Goal: Task Accomplishment & Management: Complete application form

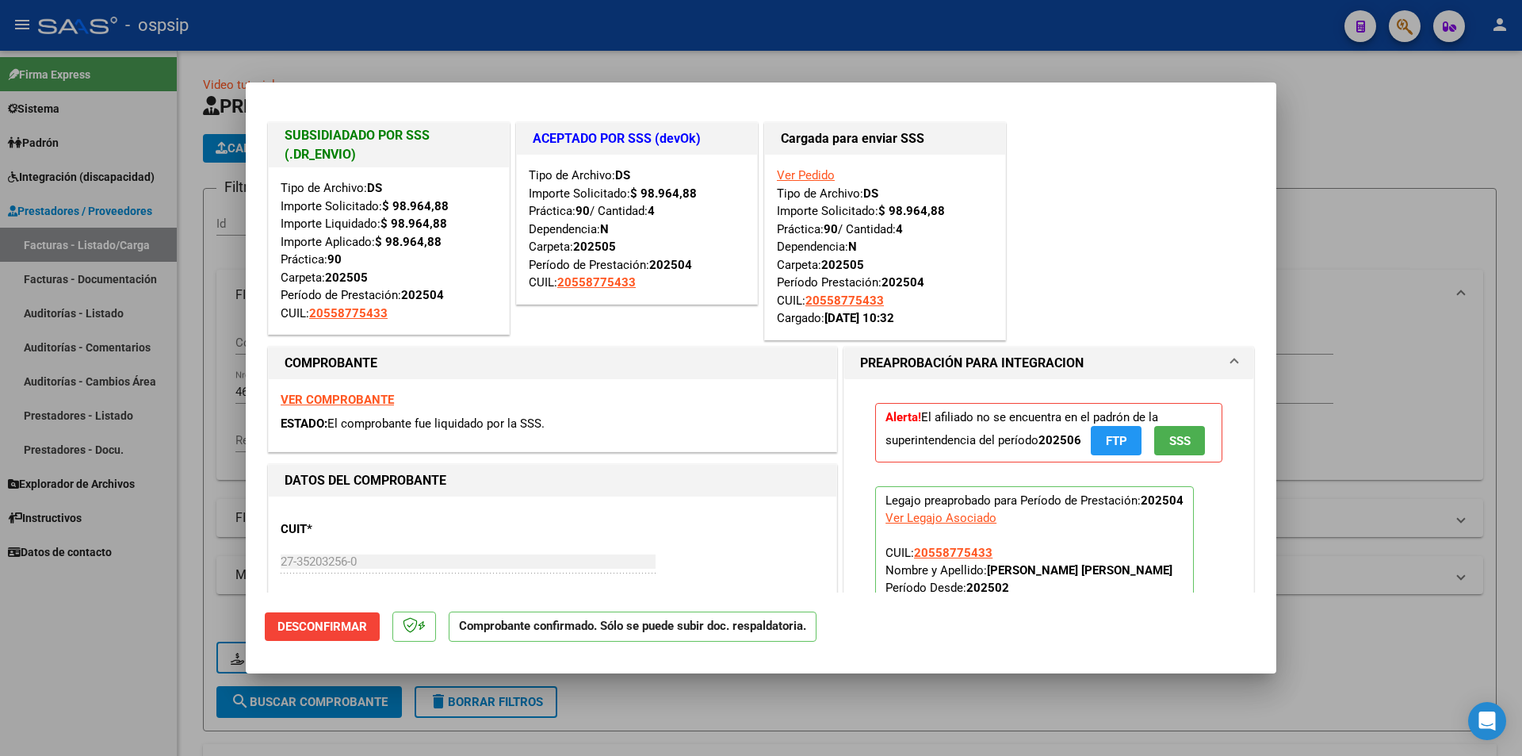
scroll to position [396, 0]
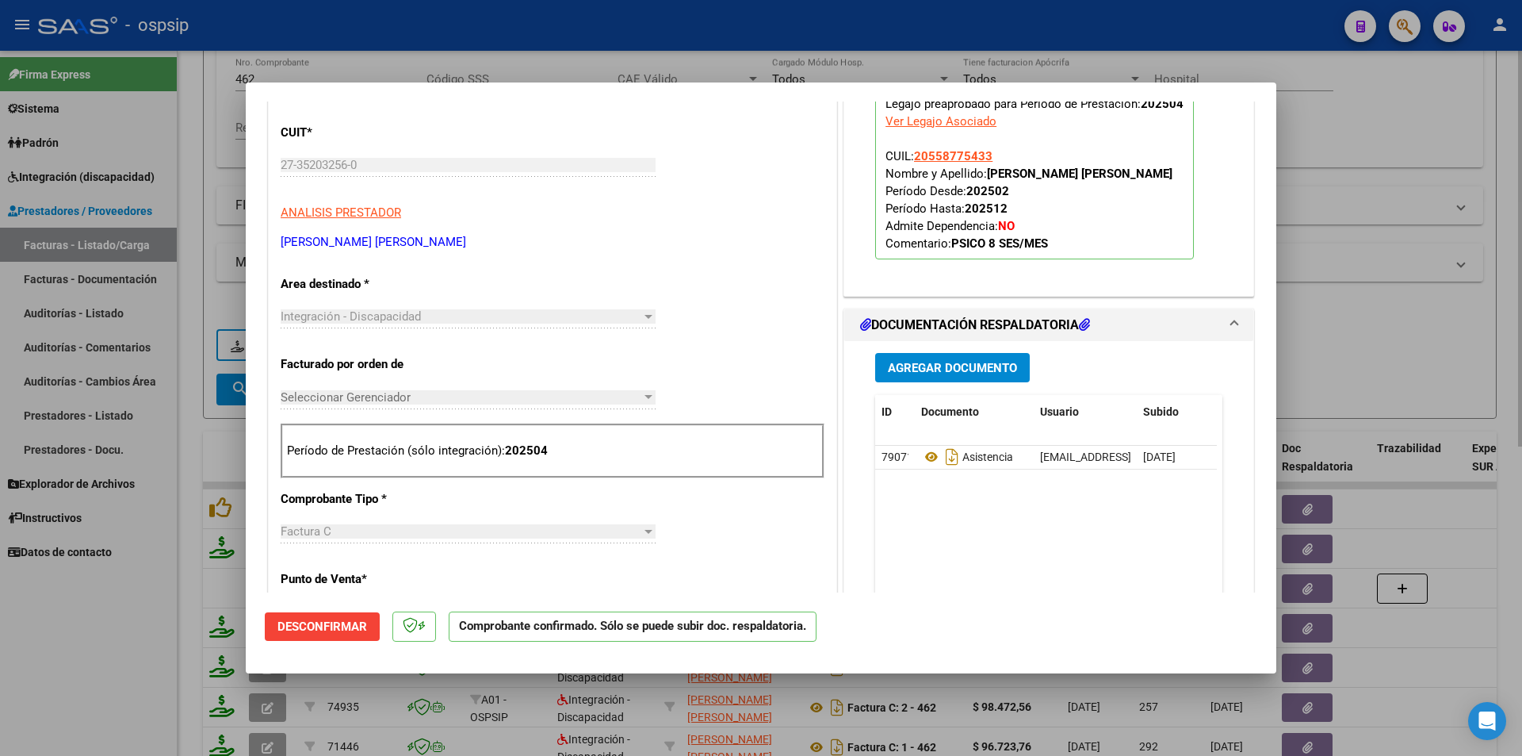
drag, startPoint x: 203, startPoint y: 146, endPoint x: 234, endPoint y: 115, distance: 43.7
click at [202, 146] on div at bounding box center [761, 378] width 1522 height 756
type input "$ 0,00"
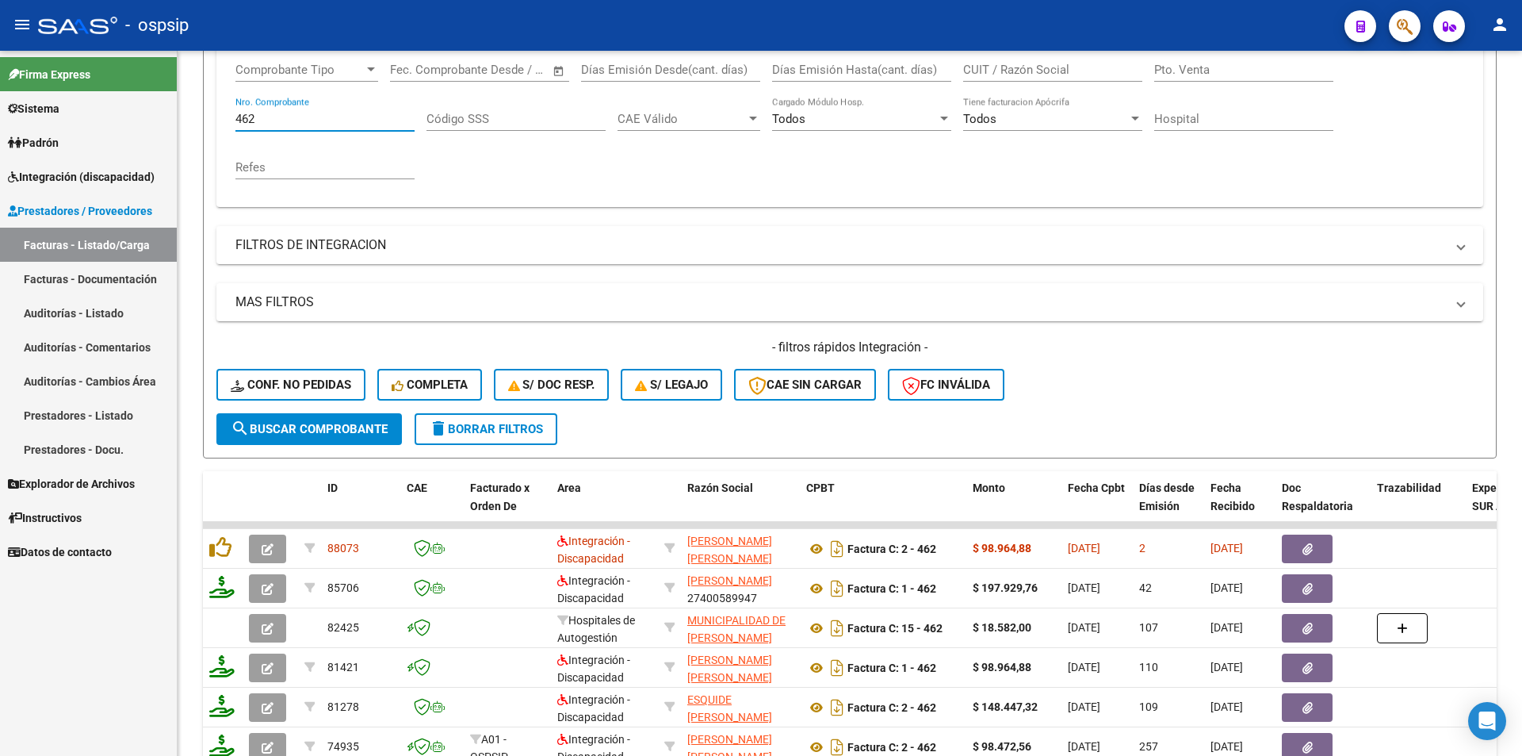
drag, startPoint x: 266, startPoint y: 75, endPoint x: 167, endPoint y: 60, distance: 100.1
click at [167, 60] on mat-sidenav-container "Firma Express Sistema Usuarios Todos los Usuarios Padrón Afiliados Empadronados…" at bounding box center [761, 403] width 1522 height 705
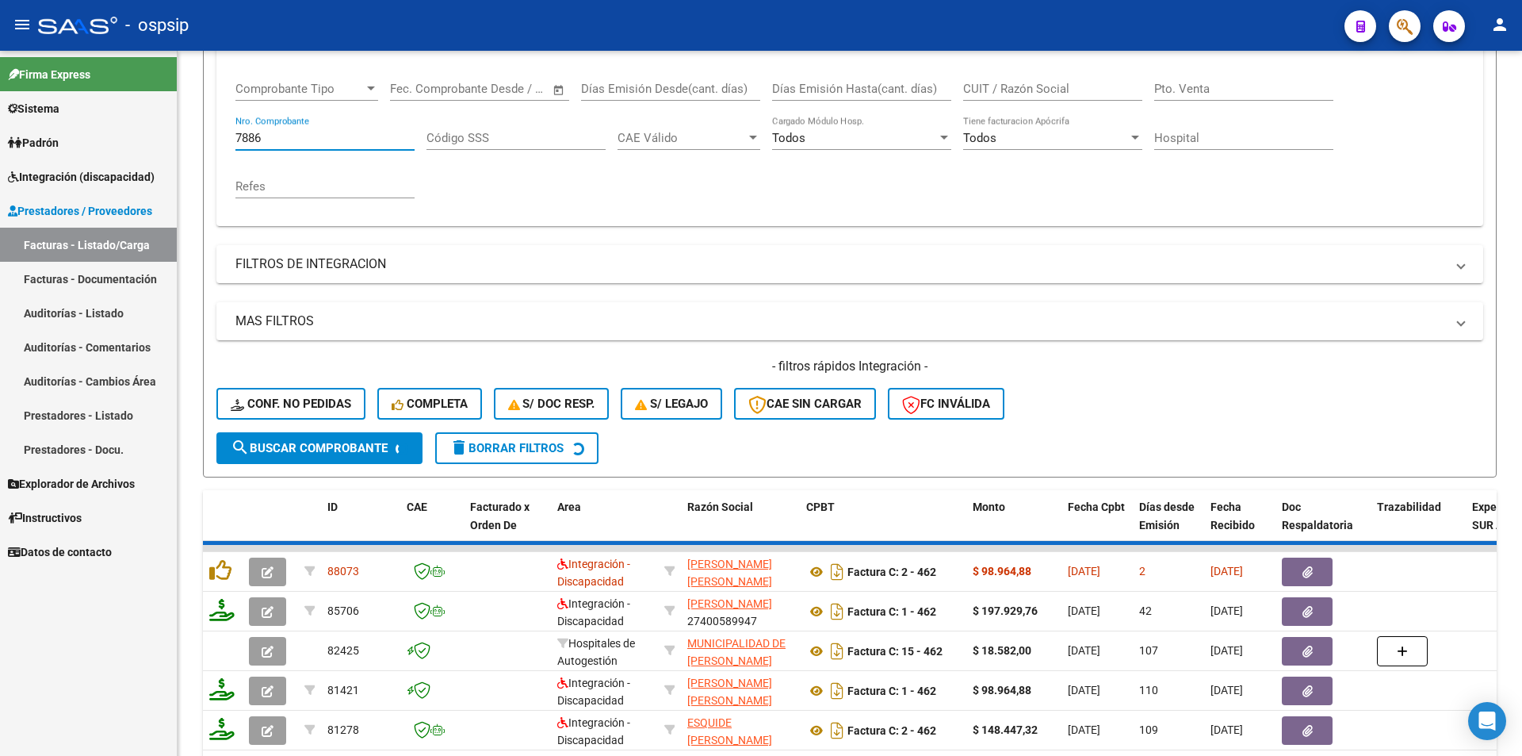
scroll to position [233, 0]
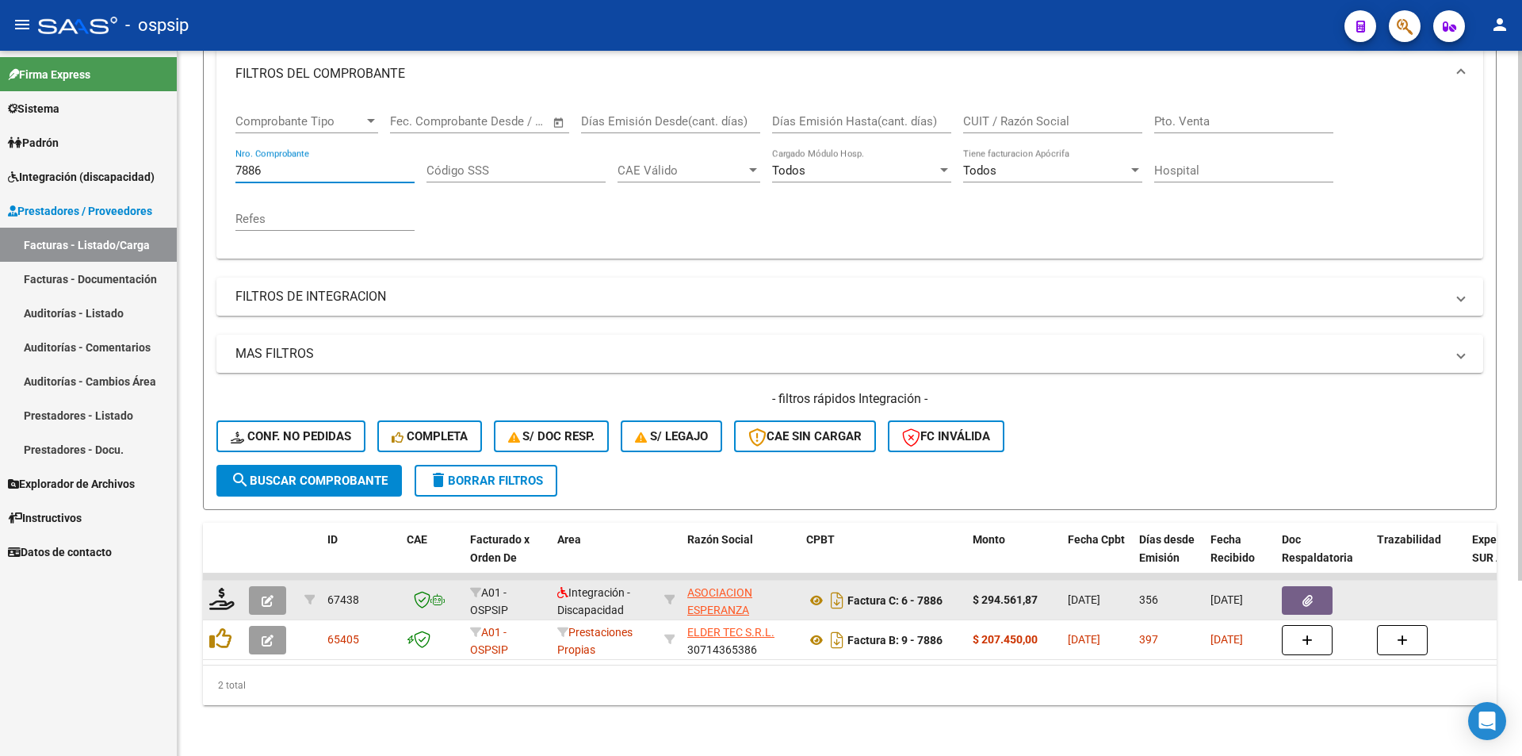
type input "7886"
click at [264, 595] on icon "button" at bounding box center [268, 601] width 12 height 12
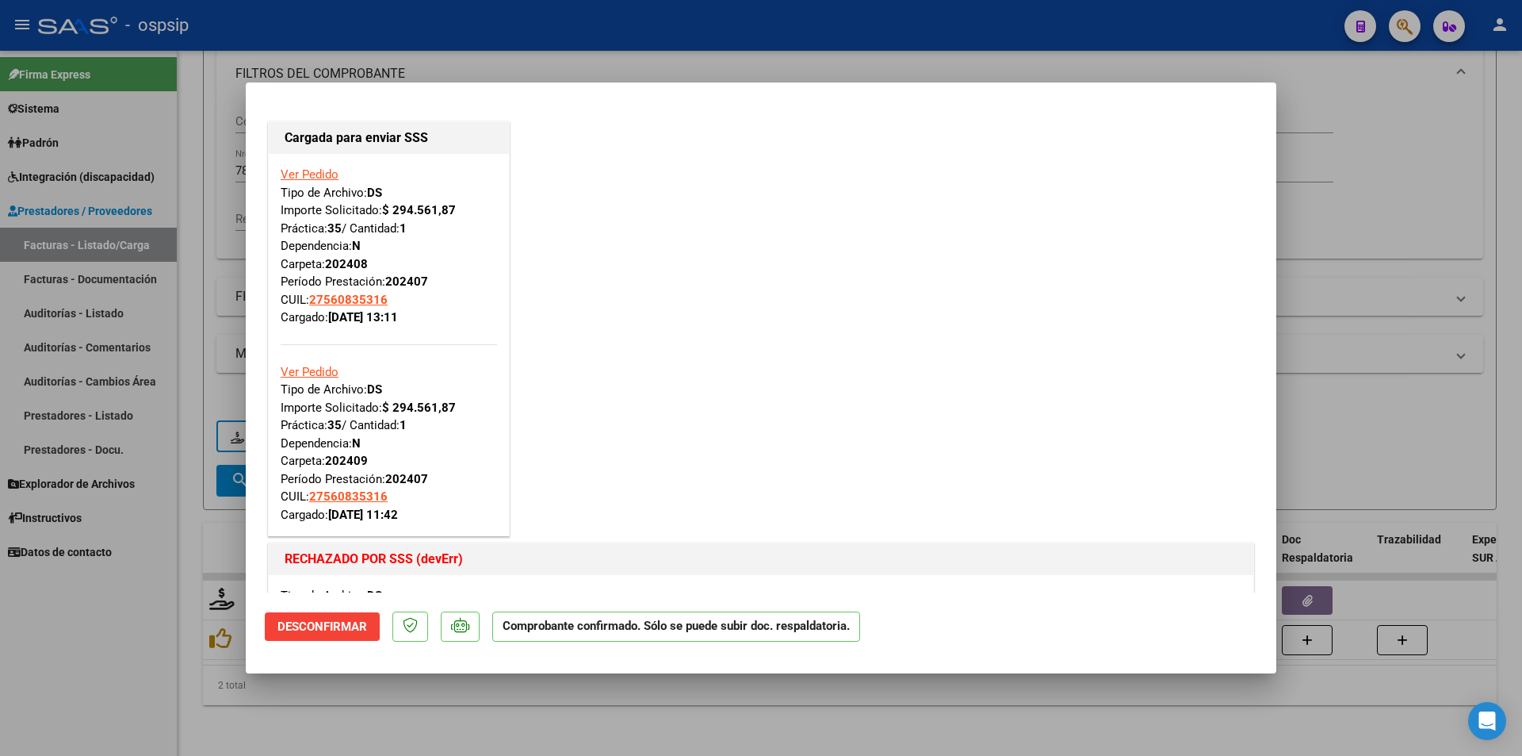
scroll to position [0, 0]
click at [137, 618] on div at bounding box center [761, 378] width 1522 height 756
type input "$ 0,00"
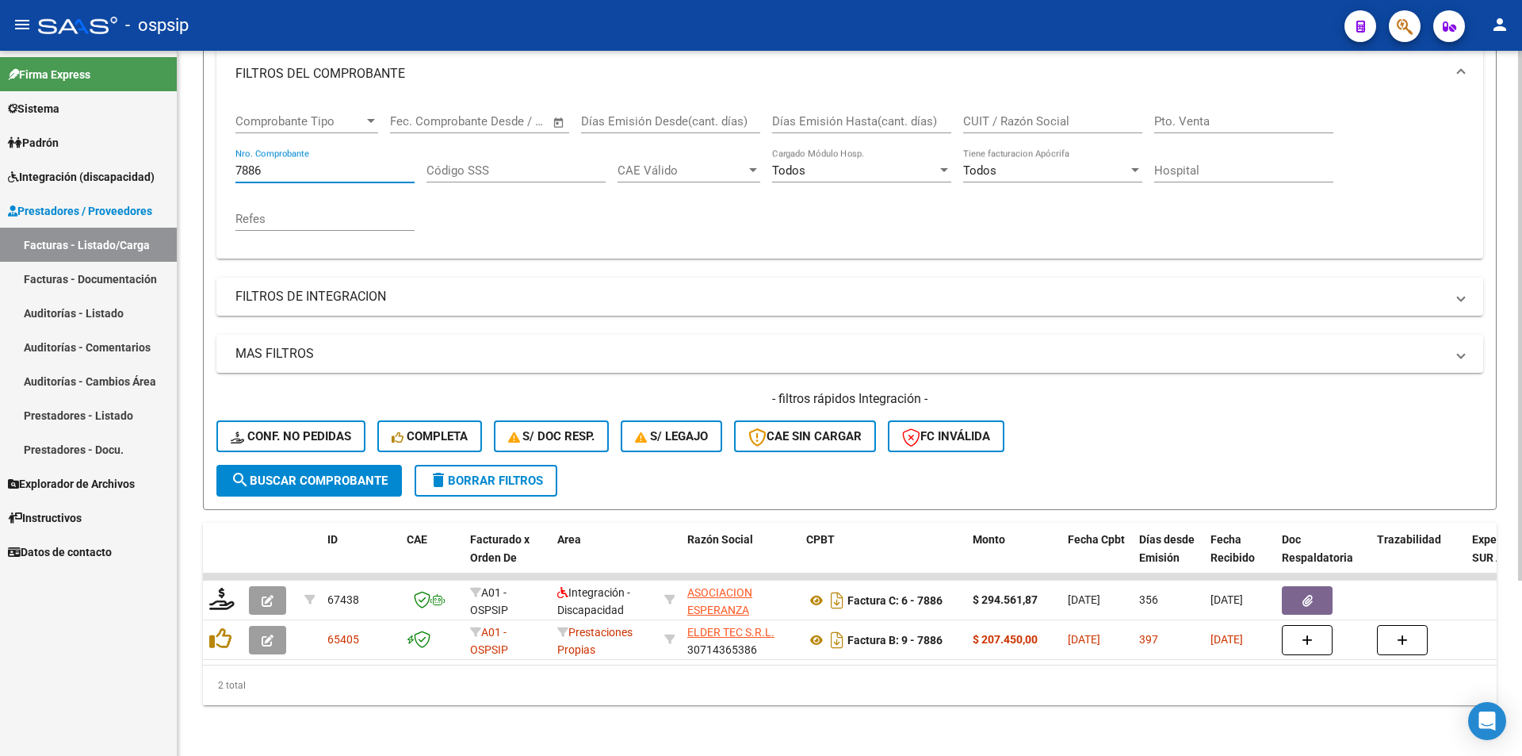
drag, startPoint x: 318, startPoint y: 160, endPoint x: 212, endPoint y: 150, distance: 105.9
click at [212, 150] on form "Filtros Id Area Area Seleccionar Gerenciador Seleccionar Gerenciador Todos Conf…" at bounding box center [850, 238] width 1294 height 543
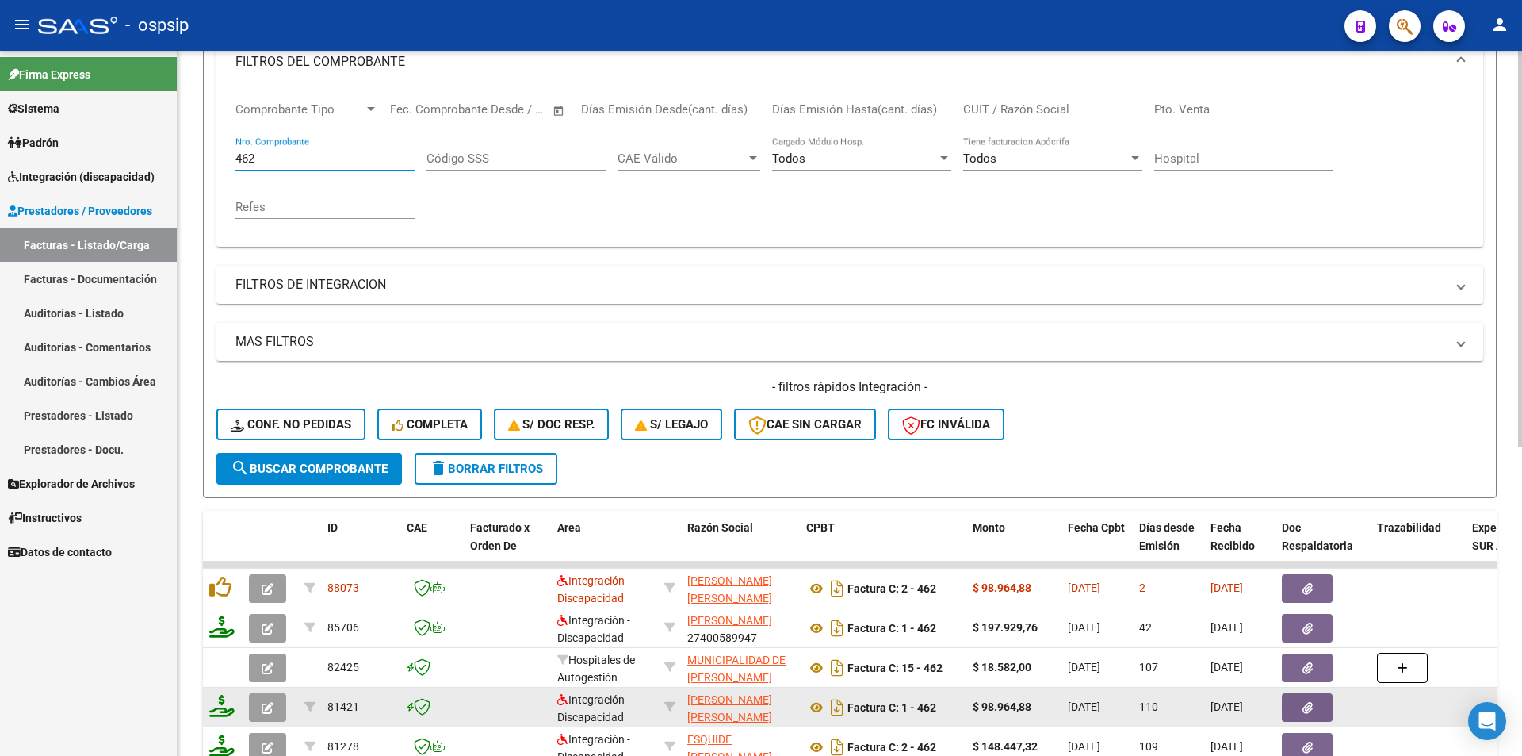
type input "462"
click at [266, 711] on icon "button" at bounding box center [268, 708] width 12 height 12
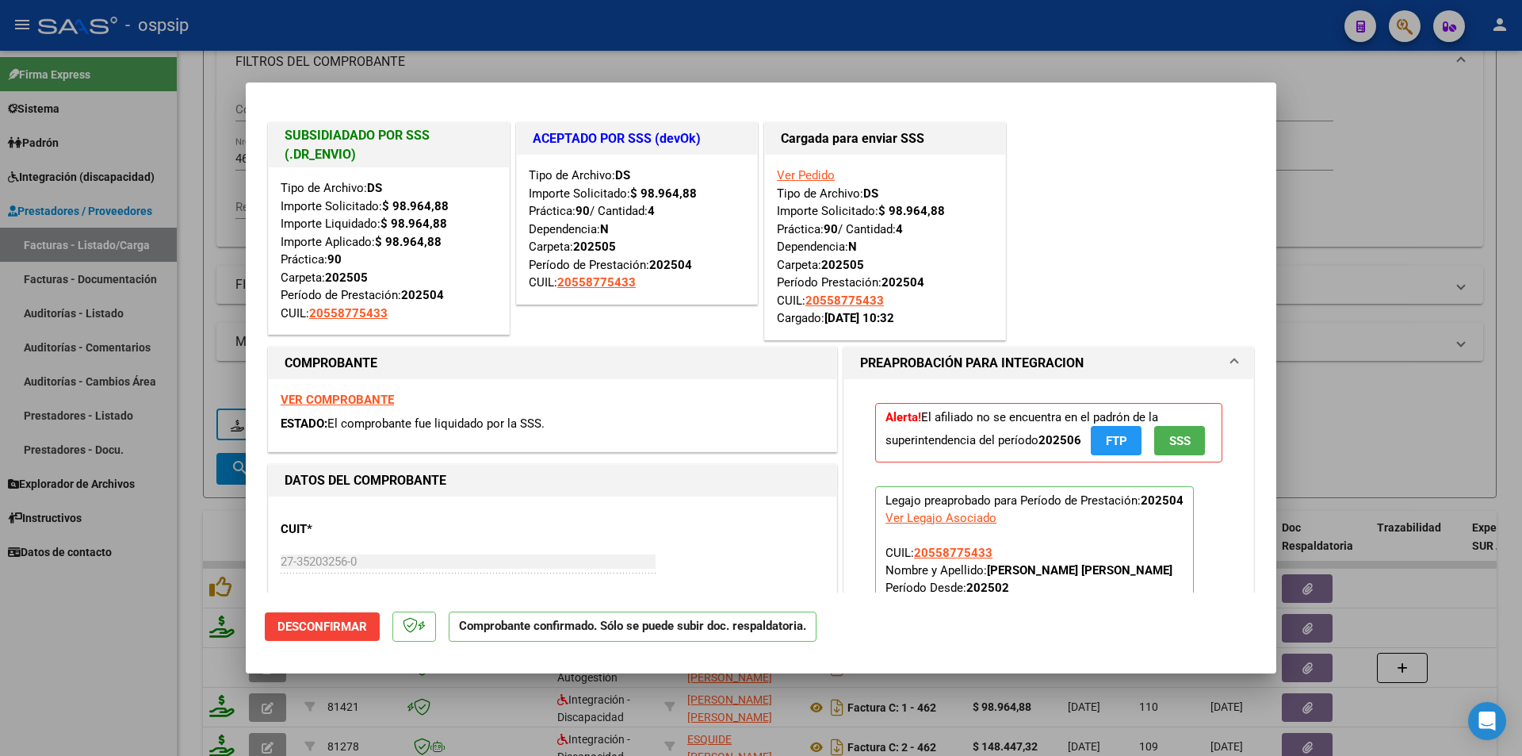
click at [318, 400] on strong "VER COMPROBANTE" at bounding box center [337, 399] width 113 height 14
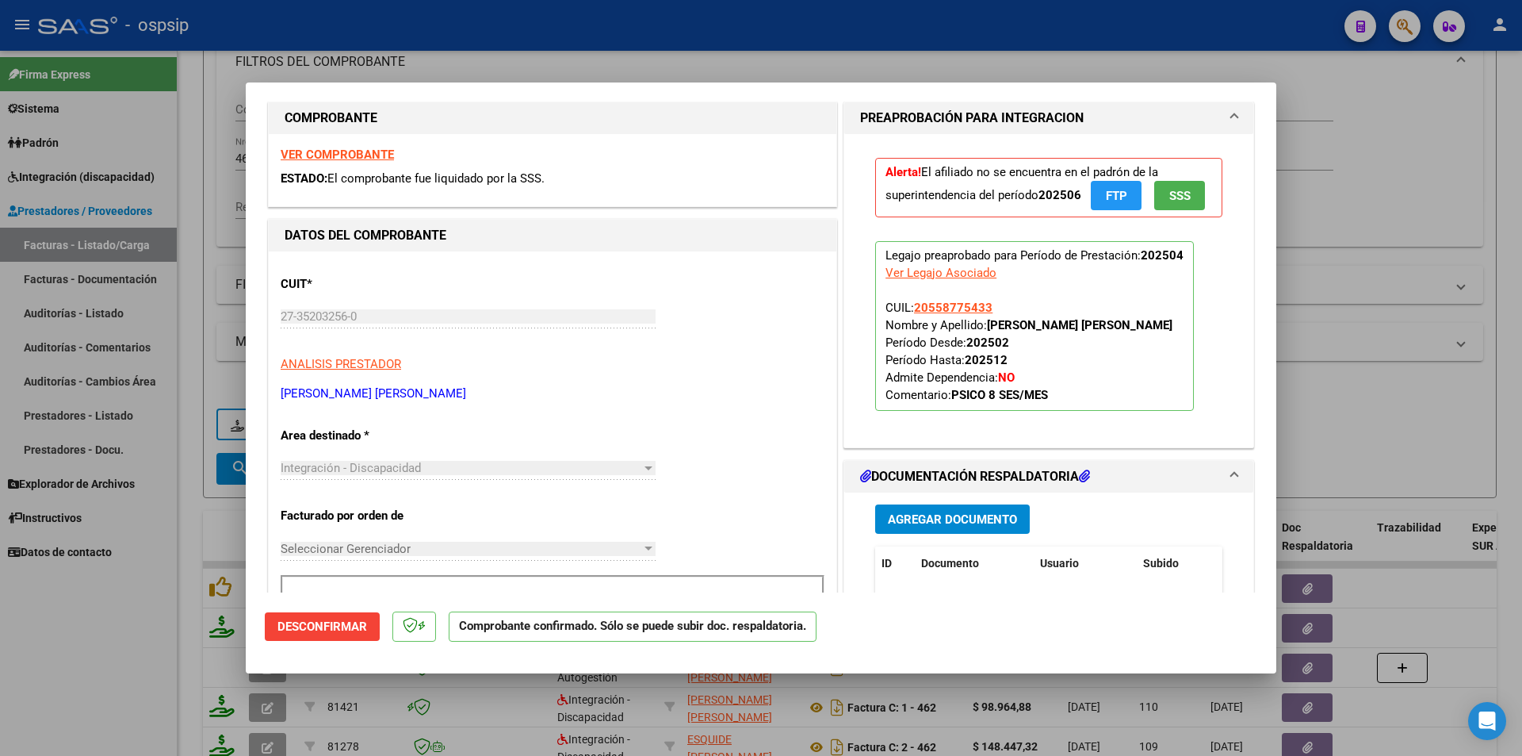
scroll to position [238, 0]
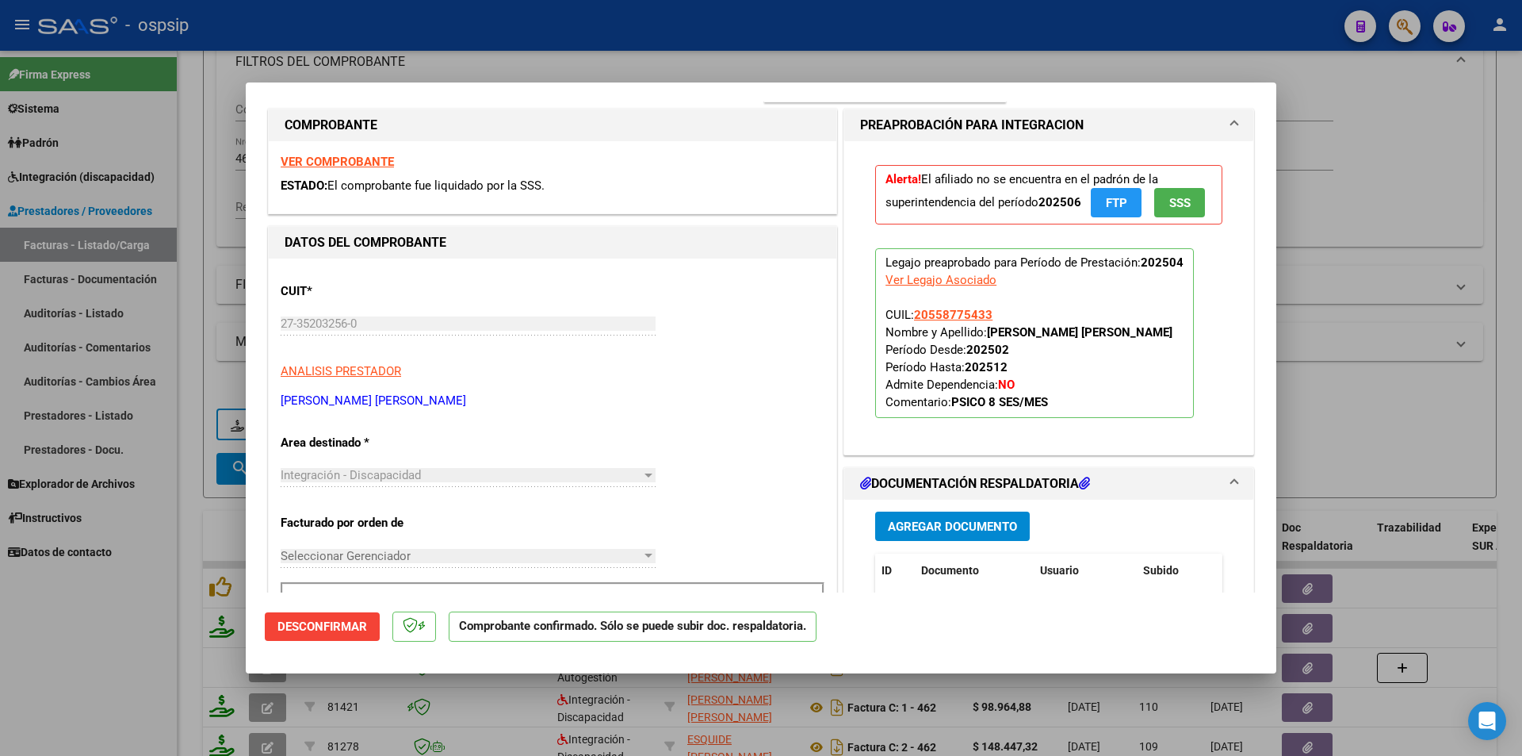
click at [158, 637] on div at bounding box center [761, 378] width 1522 height 756
type input "$ 0,00"
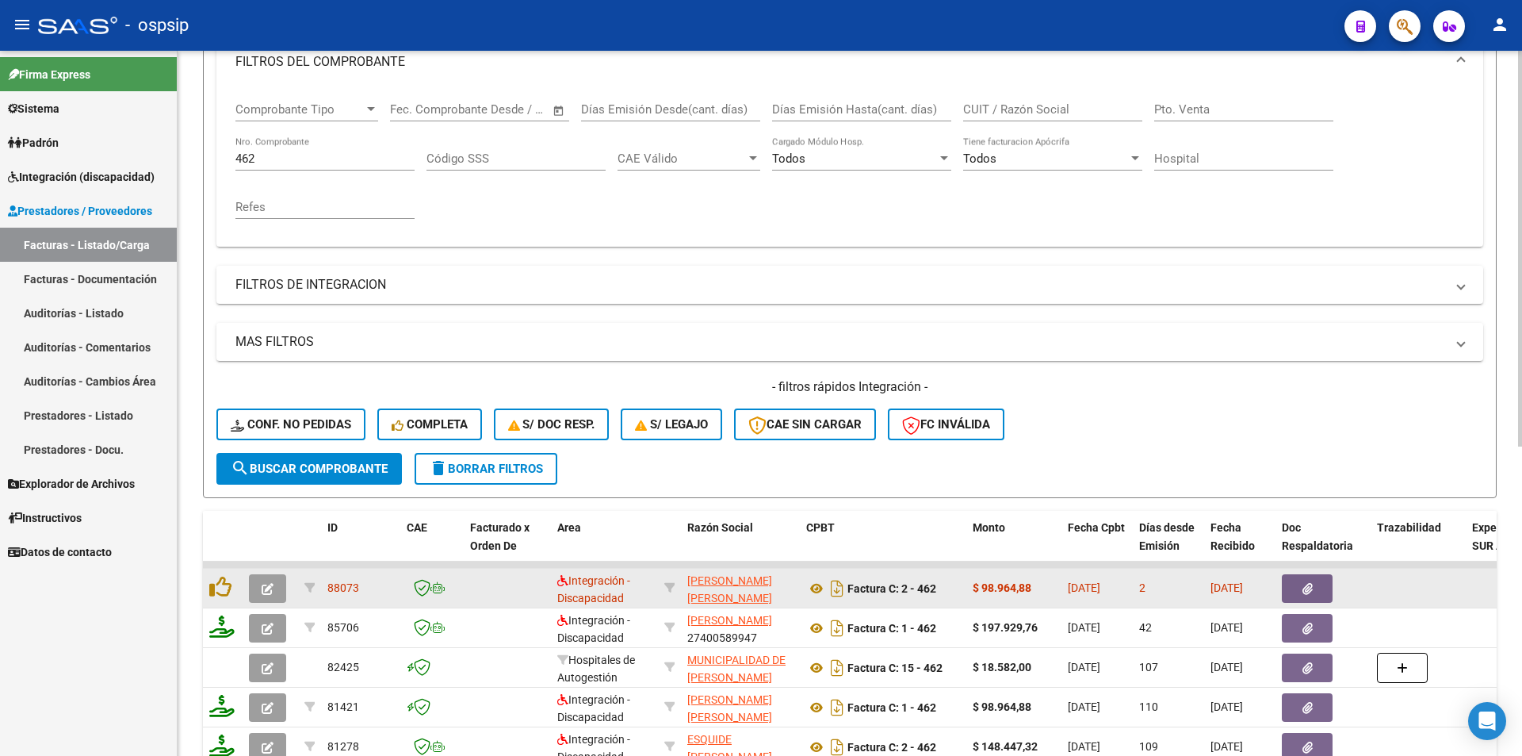
scroll to position [312, 0]
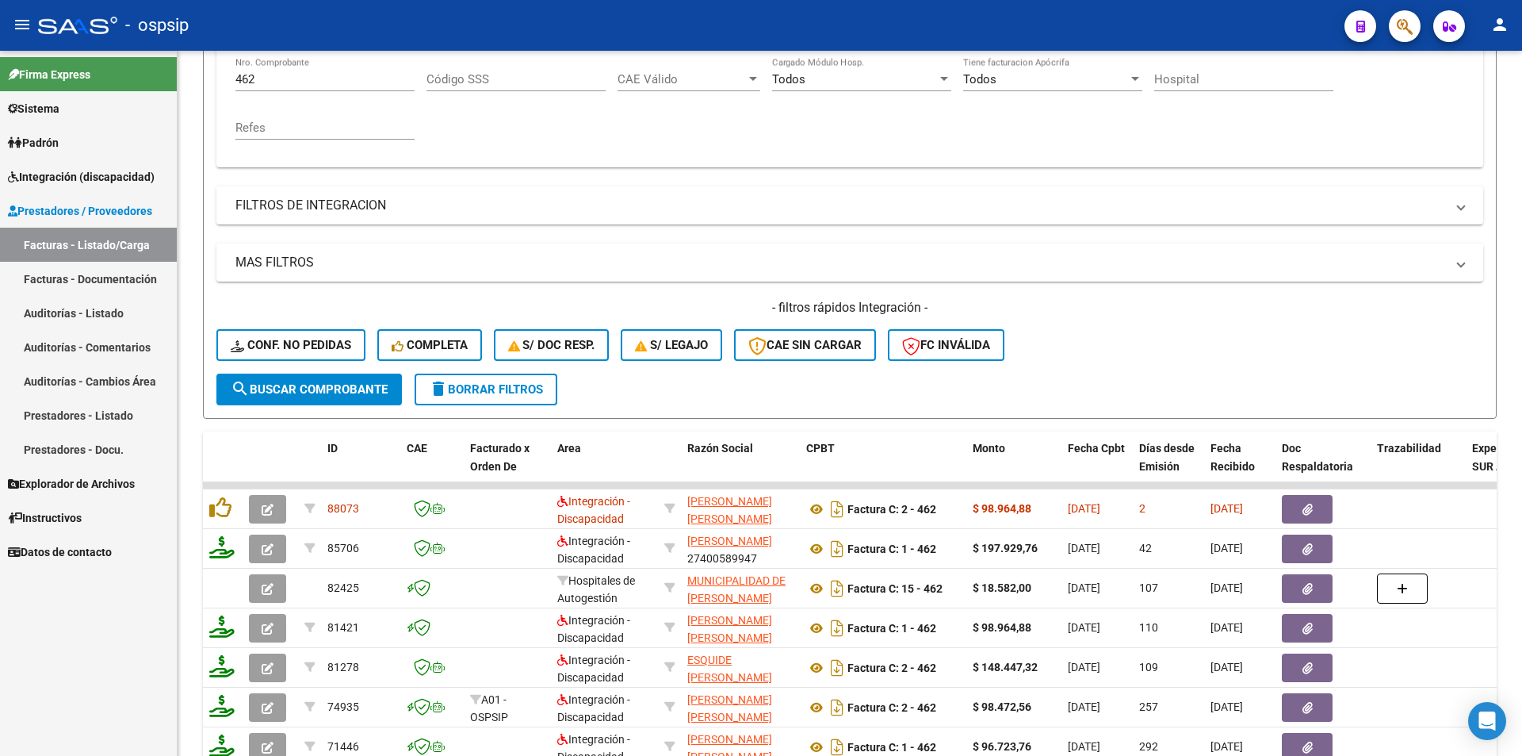
click at [78, 182] on span "Integración (discapacidad)" at bounding box center [81, 176] width 147 height 17
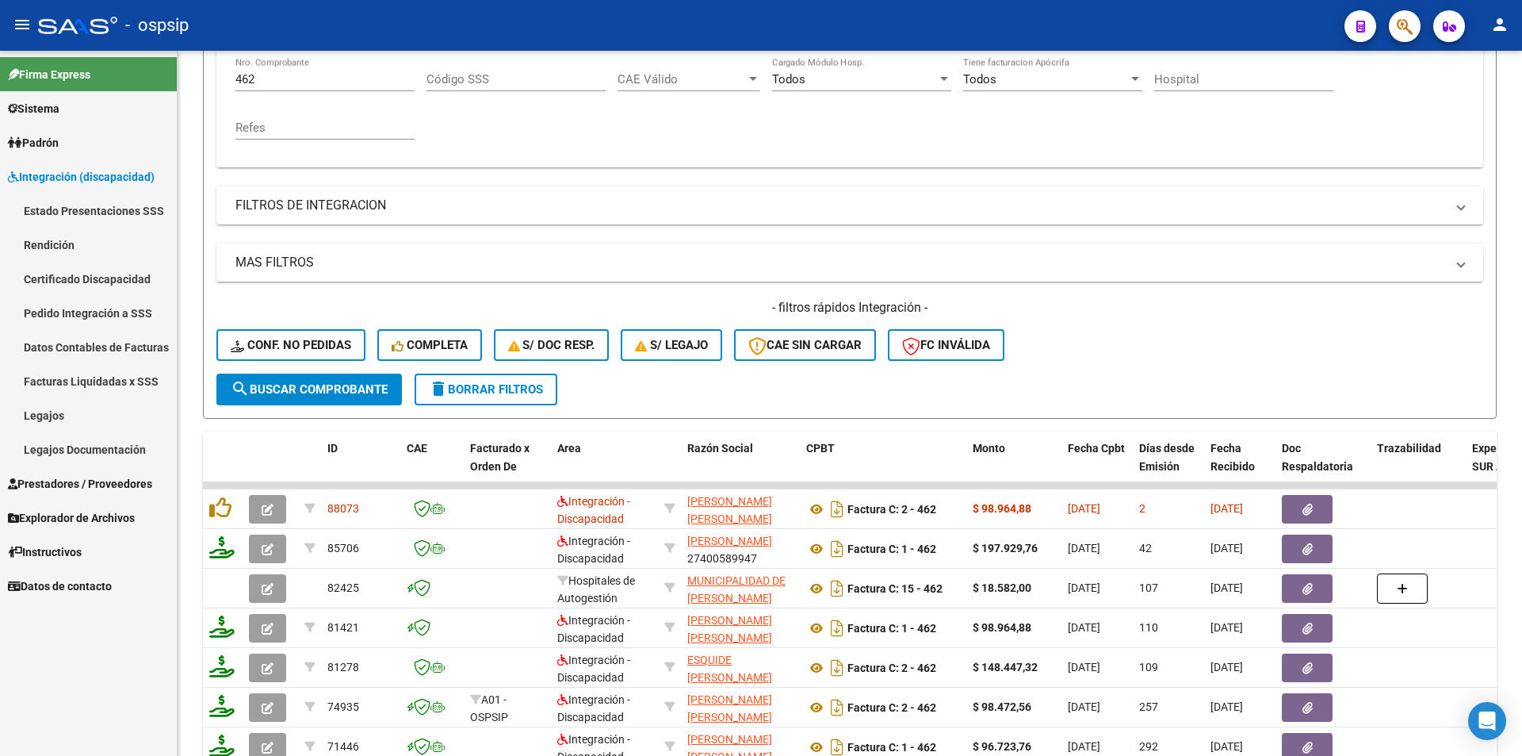
click at [44, 416] on link "Legajos" at bounding box center [88, 415] width 177 height 34
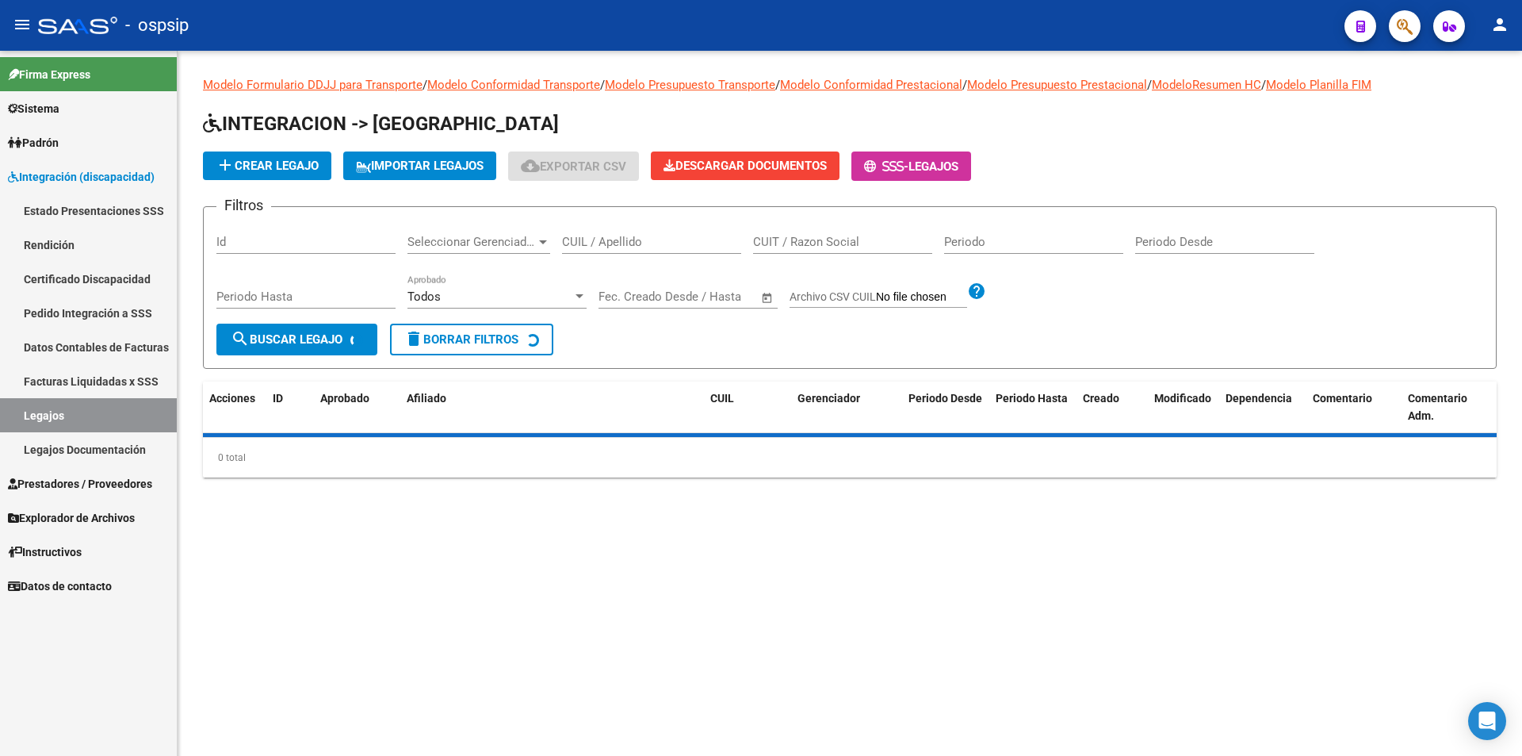
click at [658, 248] on input "CUIL / Apellido" at bounding box center [651, 242] width 179 height 14
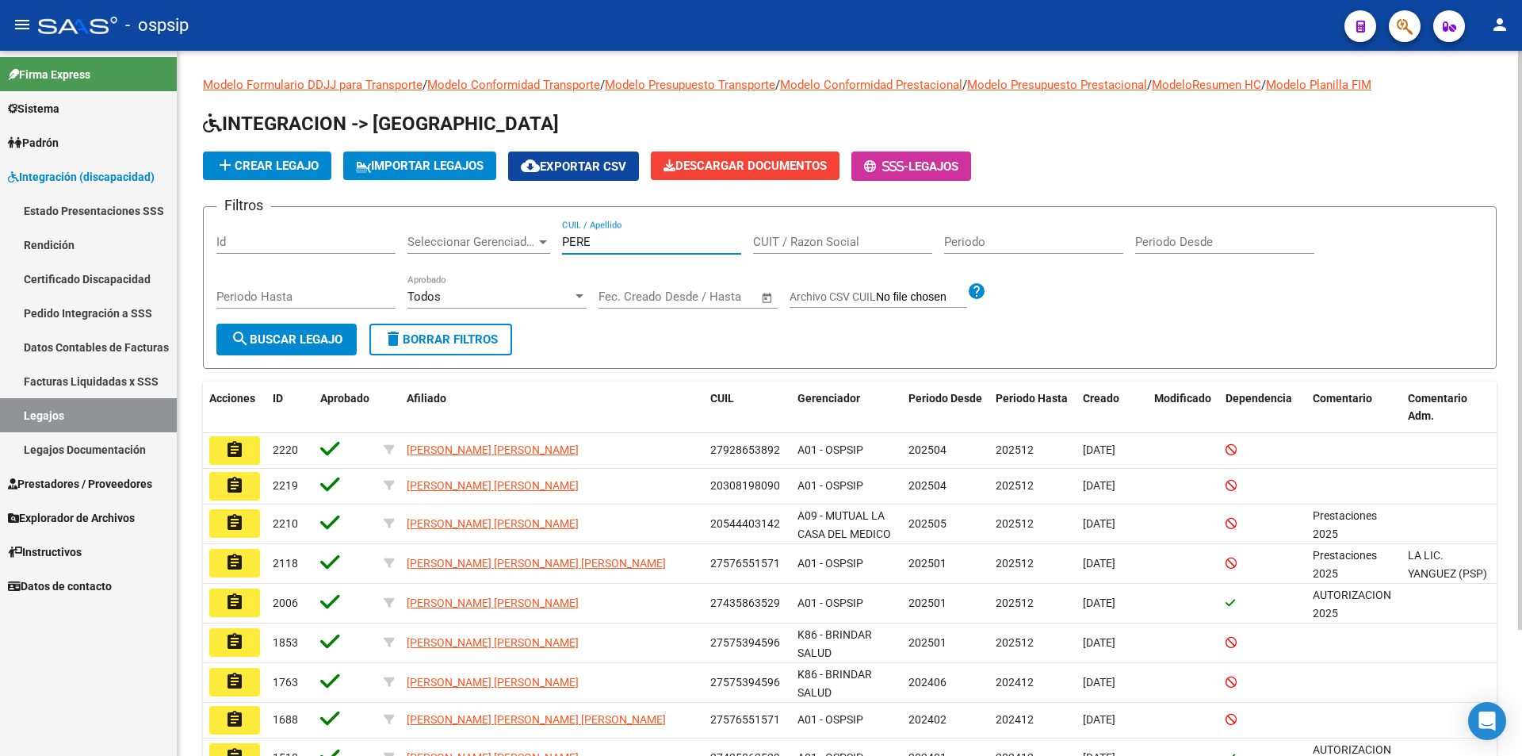
drag, startPoint x: 597, startPoint y: 239, endPoint x: 525, endPoint y: 235, distance: 72.3
click at [525, 235] on div "Filtros Id Seleccionar Gerenciador Seleccionar Gerenciador PERE CUIL / Apellido…" at bounding box center [849, 272] width 1267 height 104
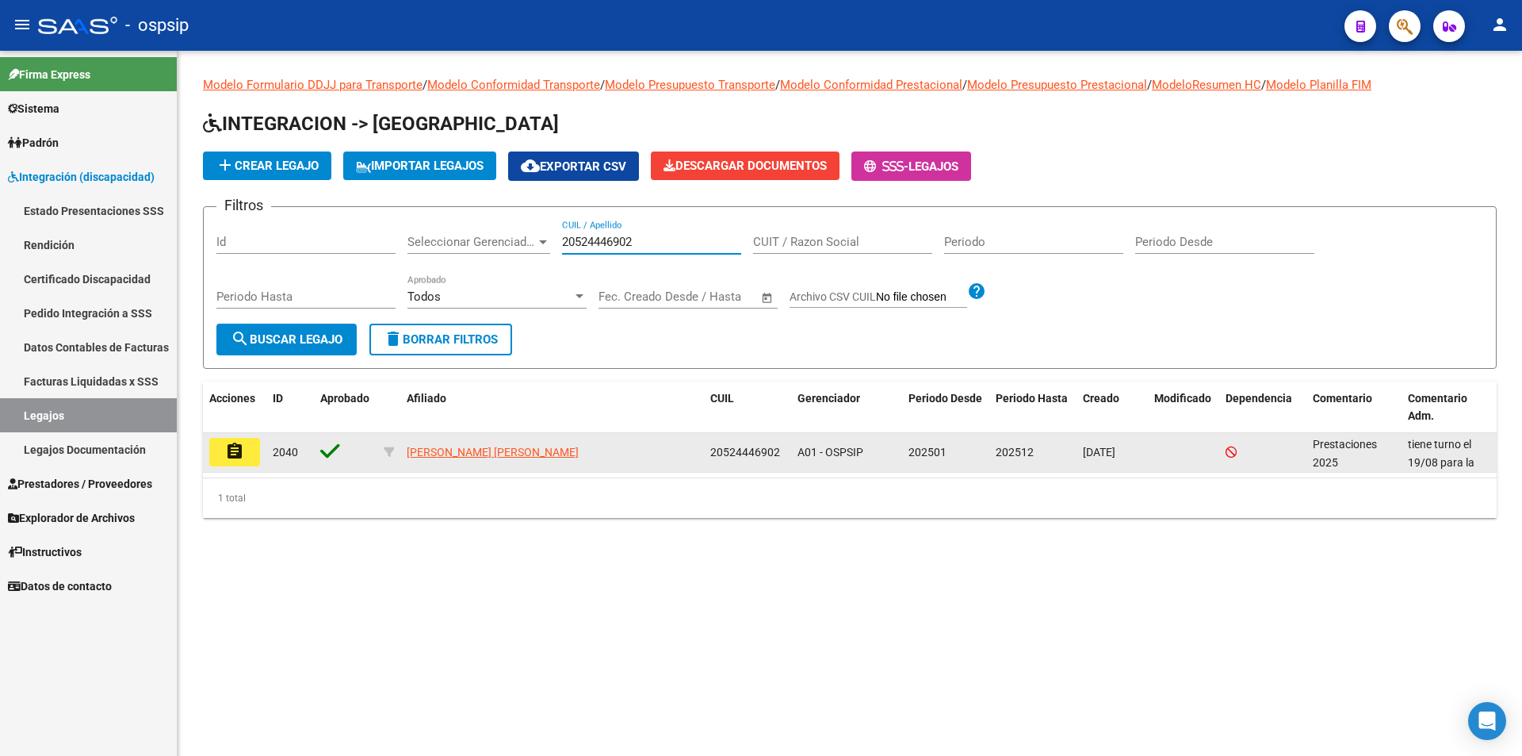
type input "20524446902"
click at [244, 452] on button "assignment" at bounding box center [234, 452] width 51 height 29
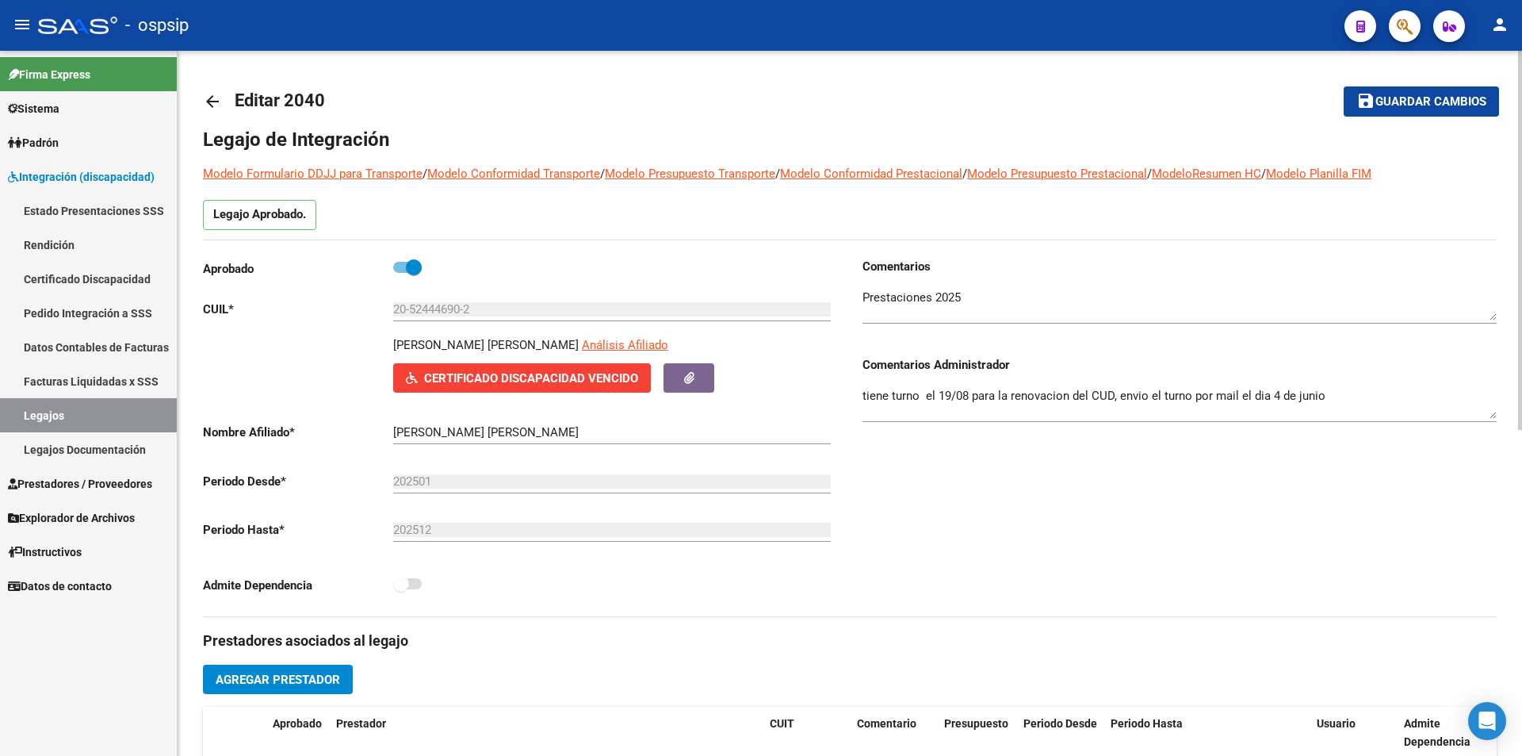
scroll to position [317, 0]
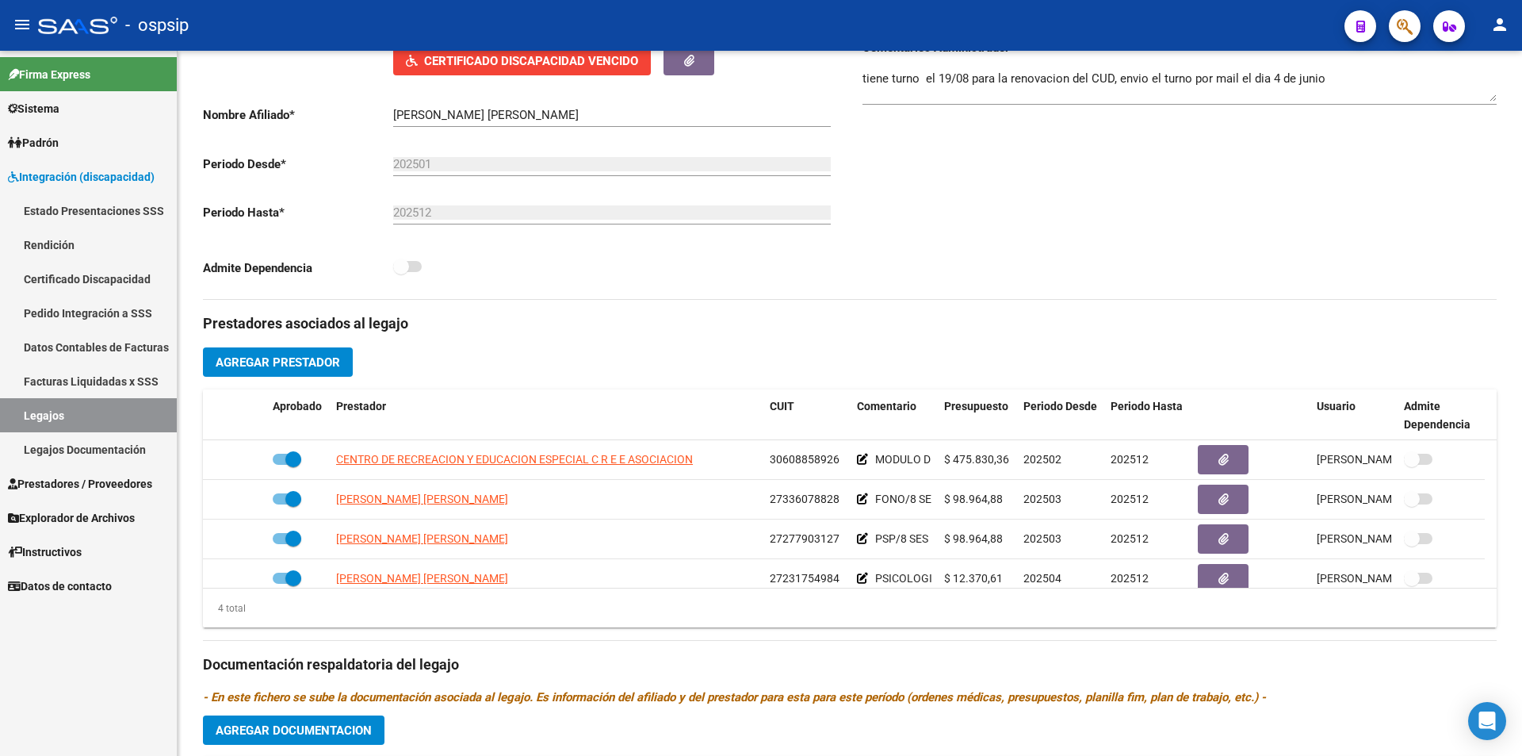
click at [67, 423] on link "Legajos" at bounding box center [88, 415] width 177 height 34
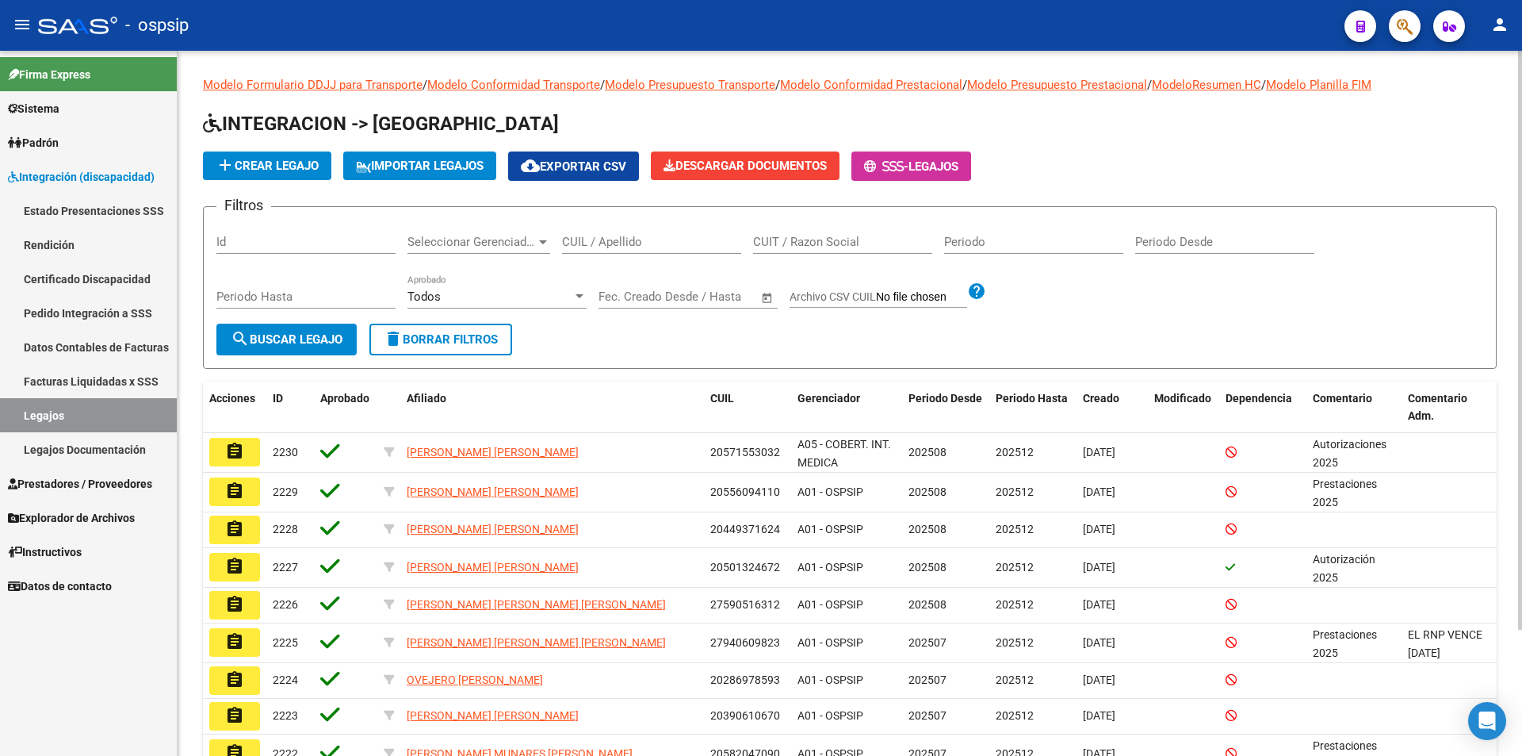
click at [618, 238] on input "CUIL / Apellido" at bounding box center [651, 242] width 179 height 14
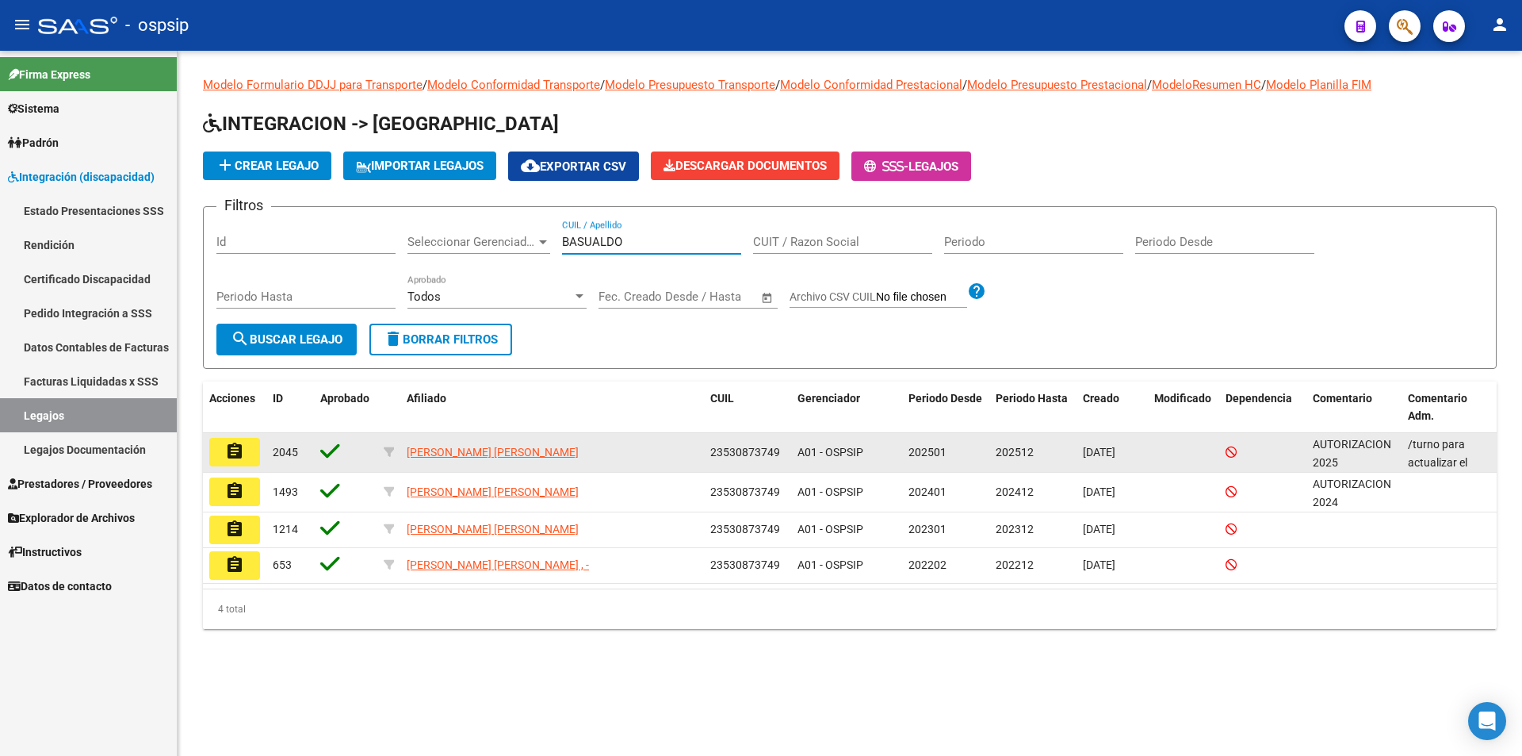
type input "BASUALDO"
click at [243, 452] on mat-icon "assignment" at bounding box center [234, 451] width 19 height 19
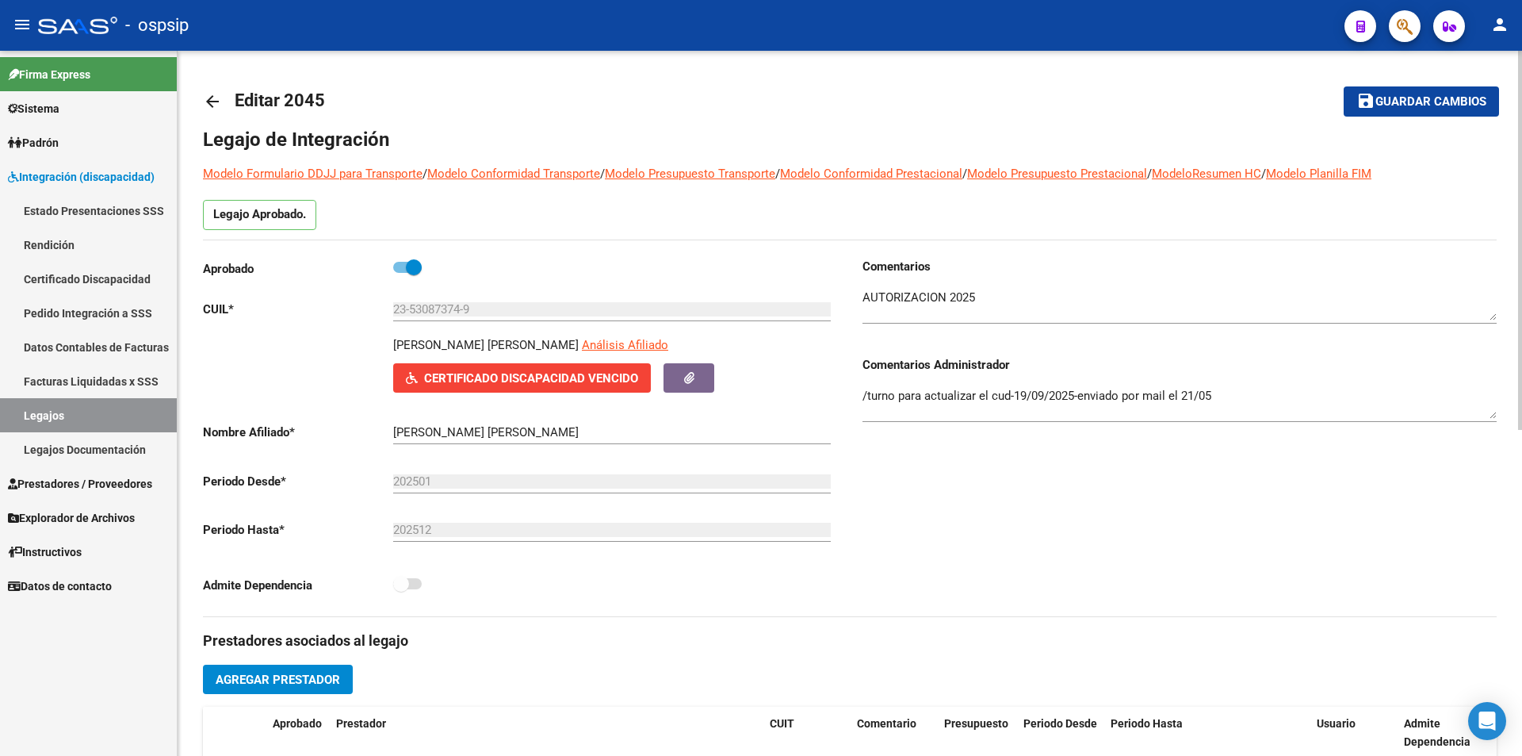
click at [91, 422] on link "Legajos" at bounding box center [88, 415] width 177 height 34
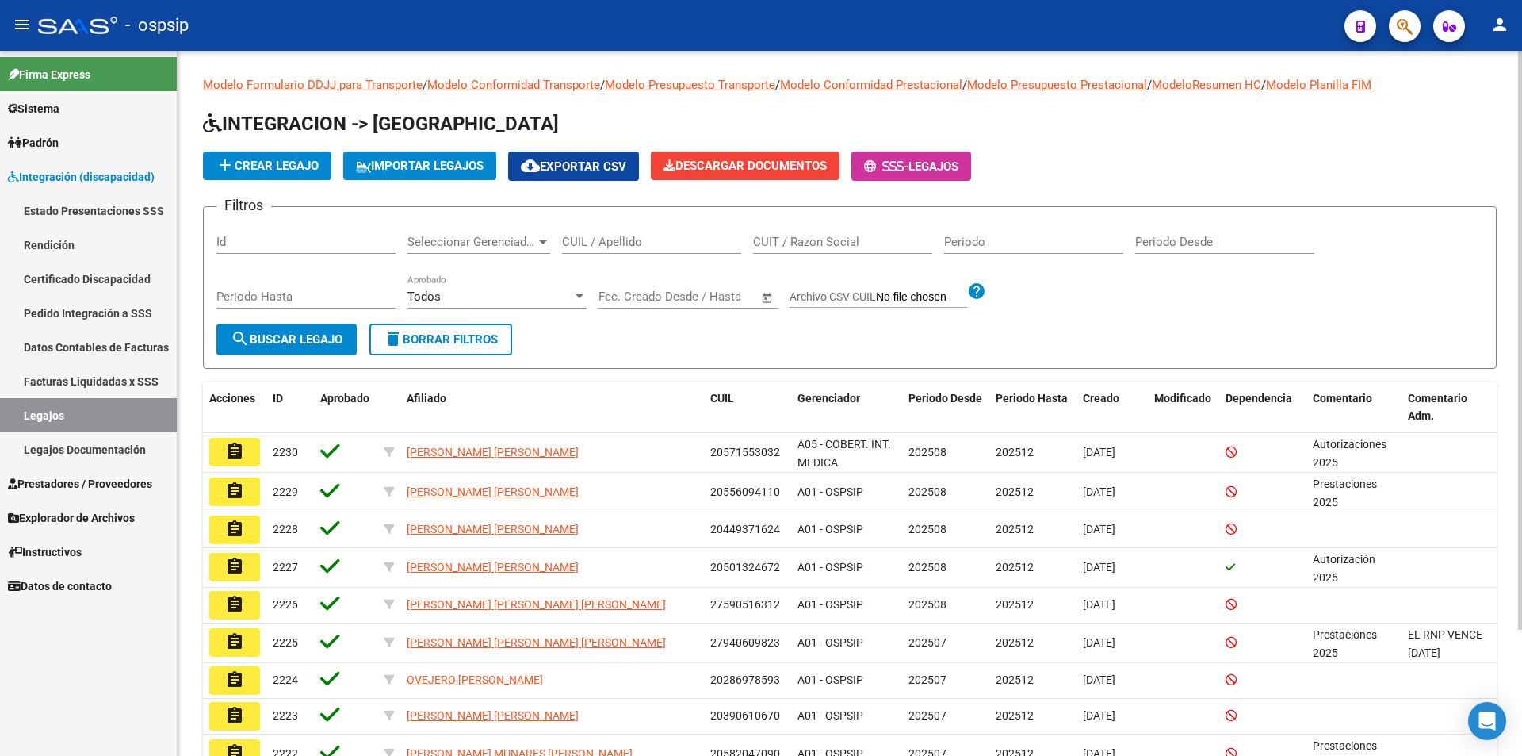
click at [653, 239] on input "CUIL / Apellido" at bounding box center [651, 242] width 179 height 14
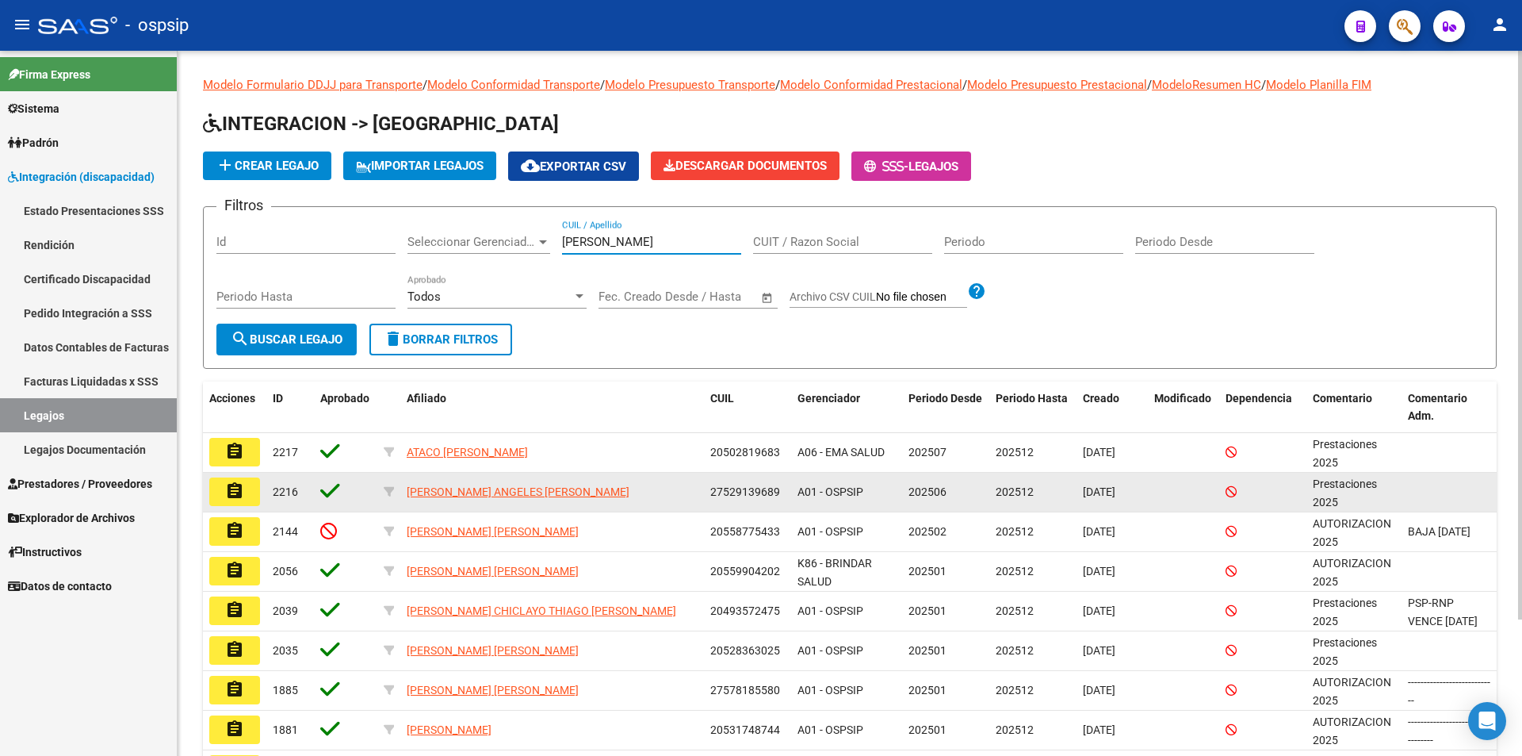
type input "SANCHEZ"
click at [235, 502] on button "assignment" at bounding box center [234, 491] width 51 height 29
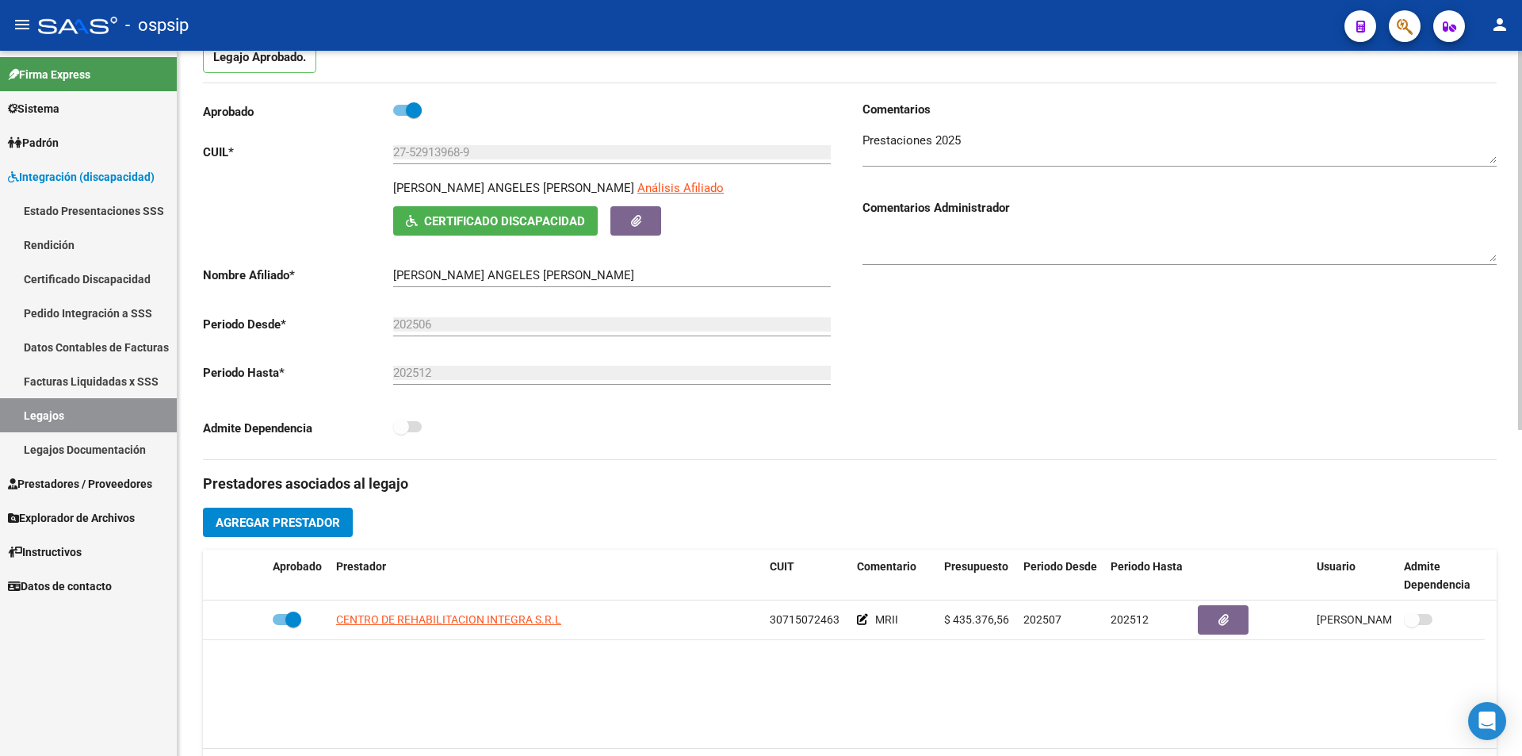
scroll to position [317, 0]
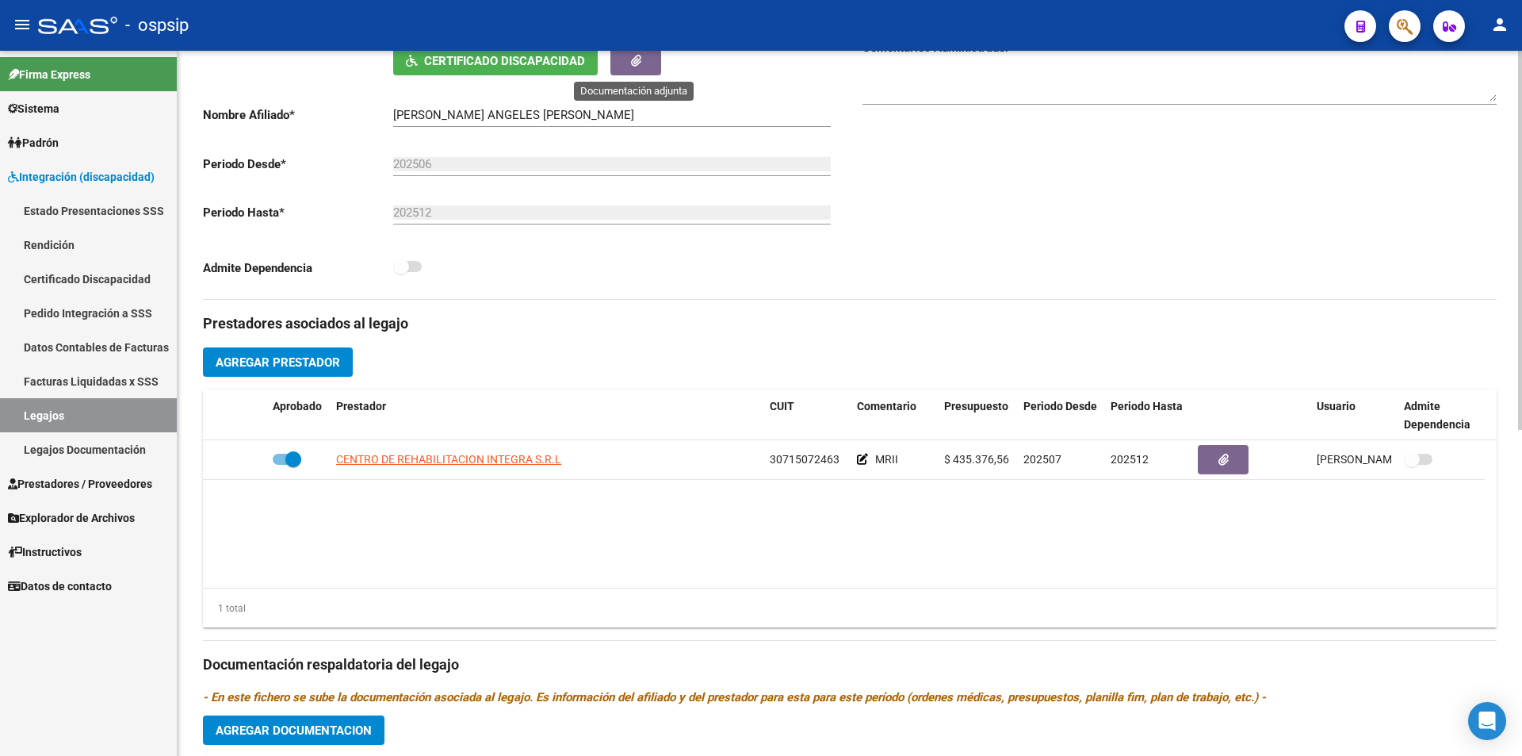
click at [633, 67] on span "button" at bounding box center [636, 61] width 10 height 14
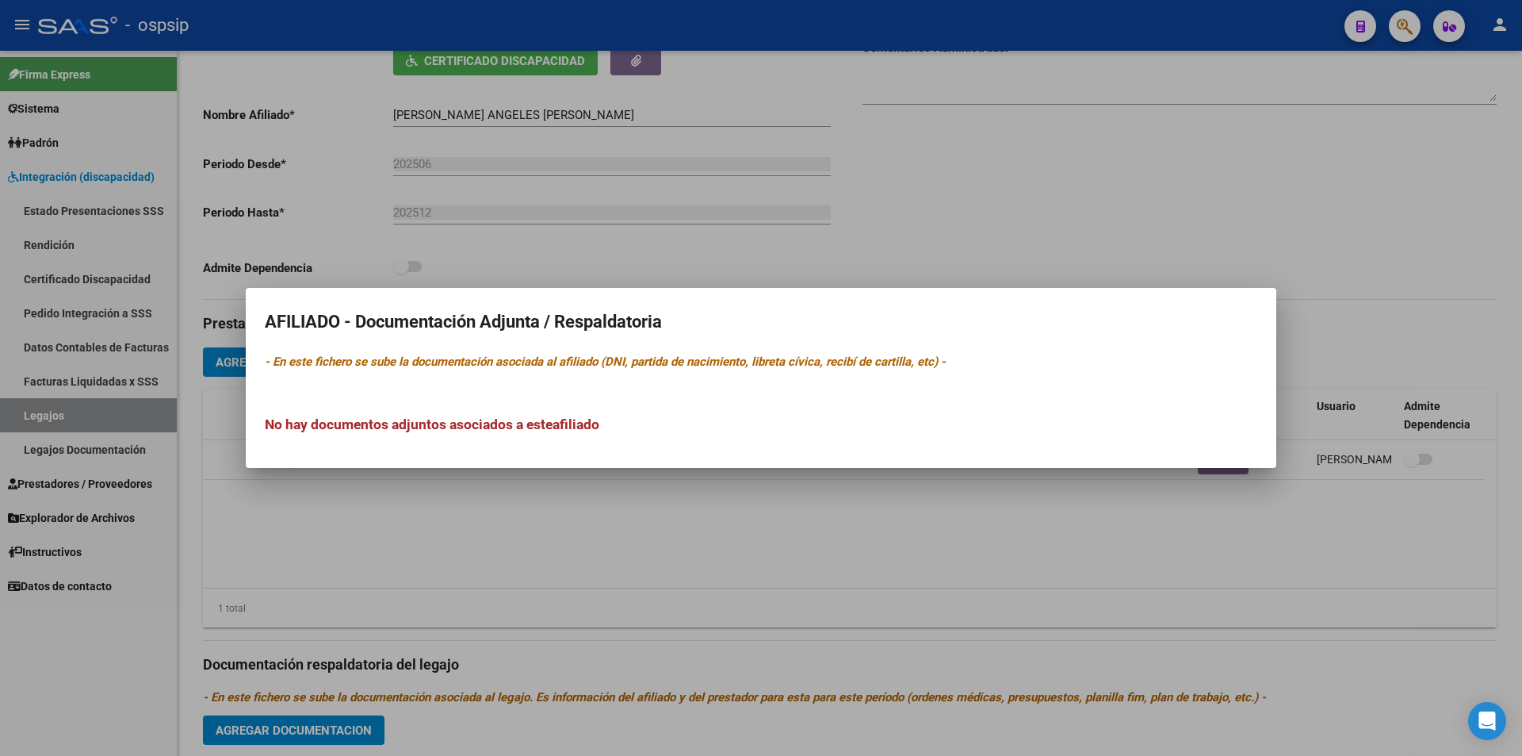
click at [499, 57] on div at bounding box center [761, 378] width 1522 height 756
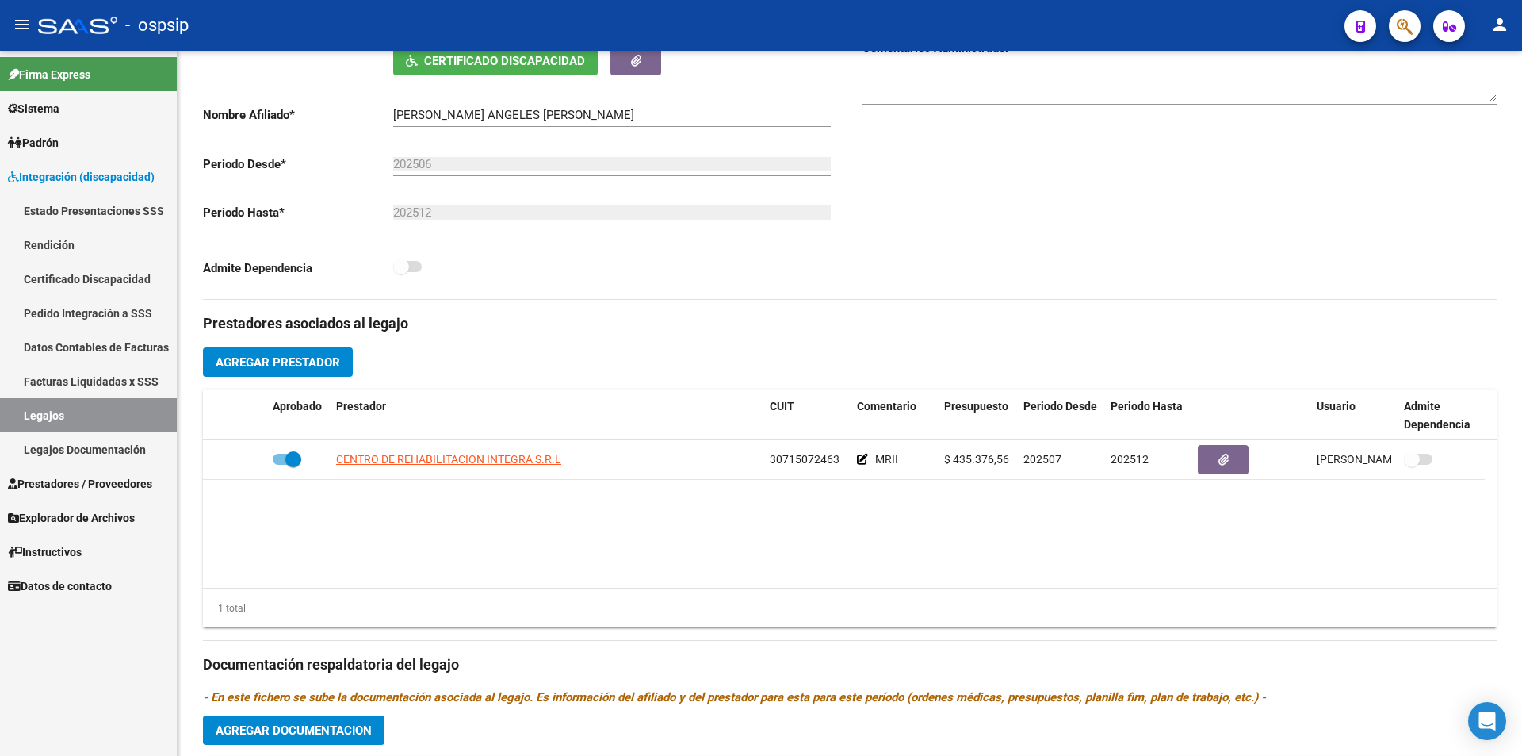
scroll to position [312, 0]
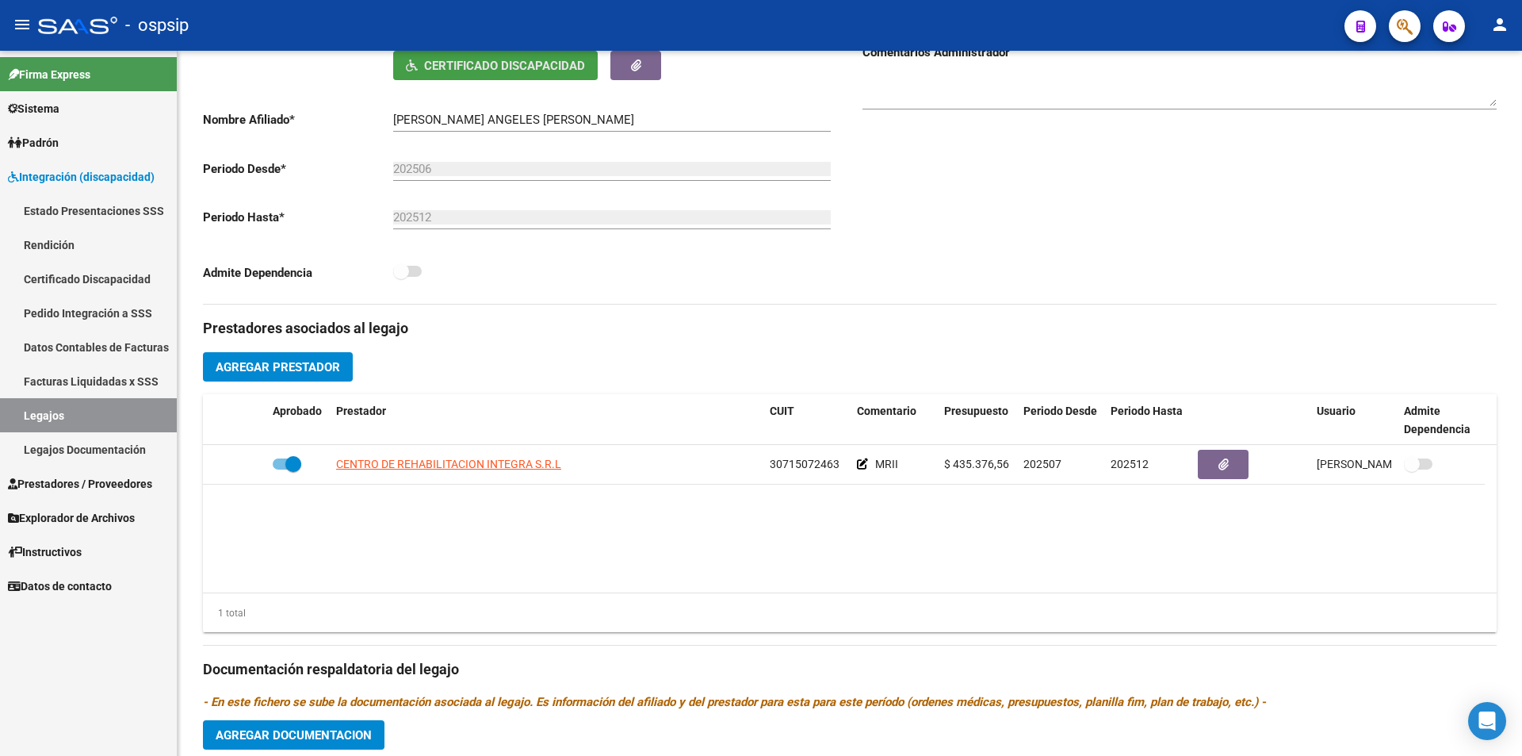
click at [499, 58] on span "Certificado Discapacidad" at bounding box center [495, 65] width 179 height 14
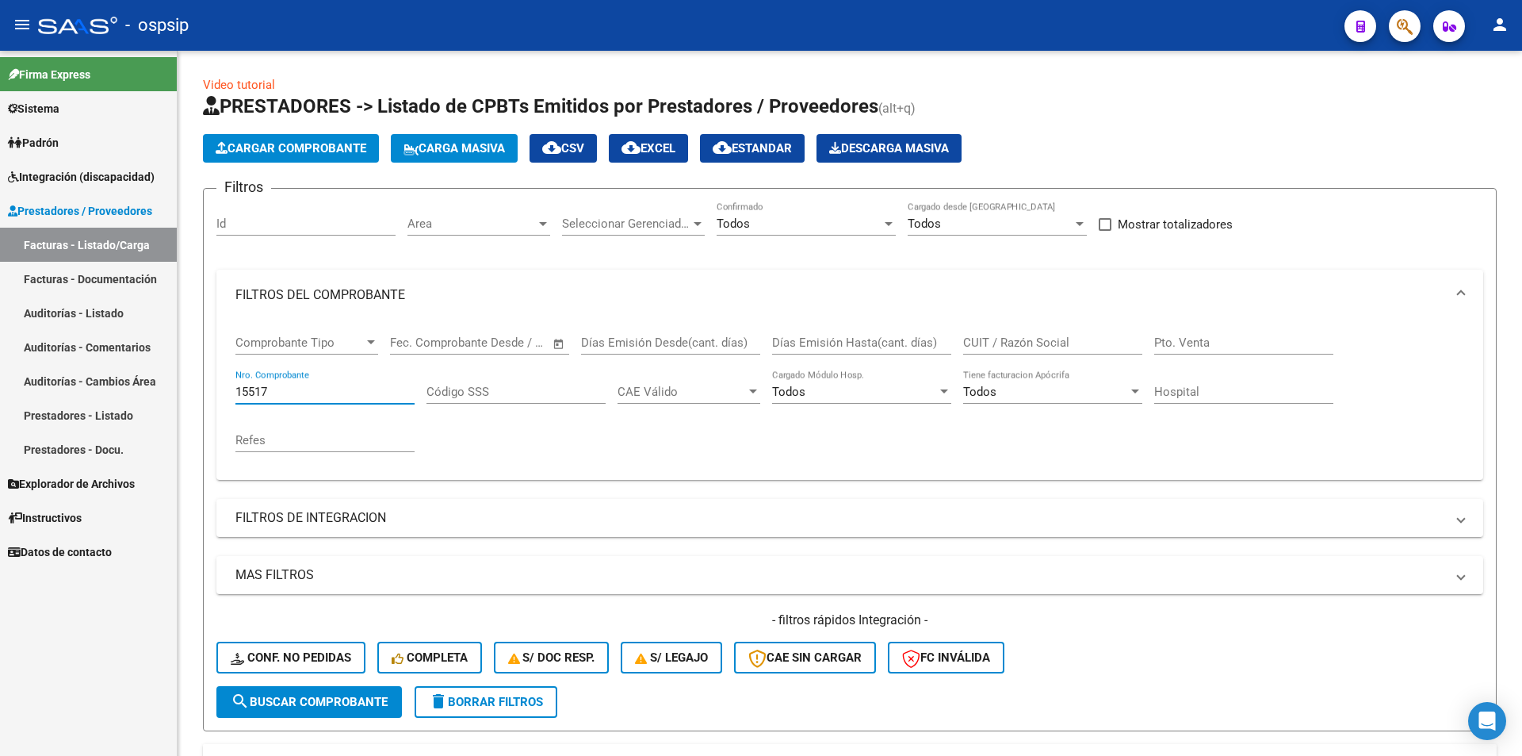
scroll to position [233, 0]
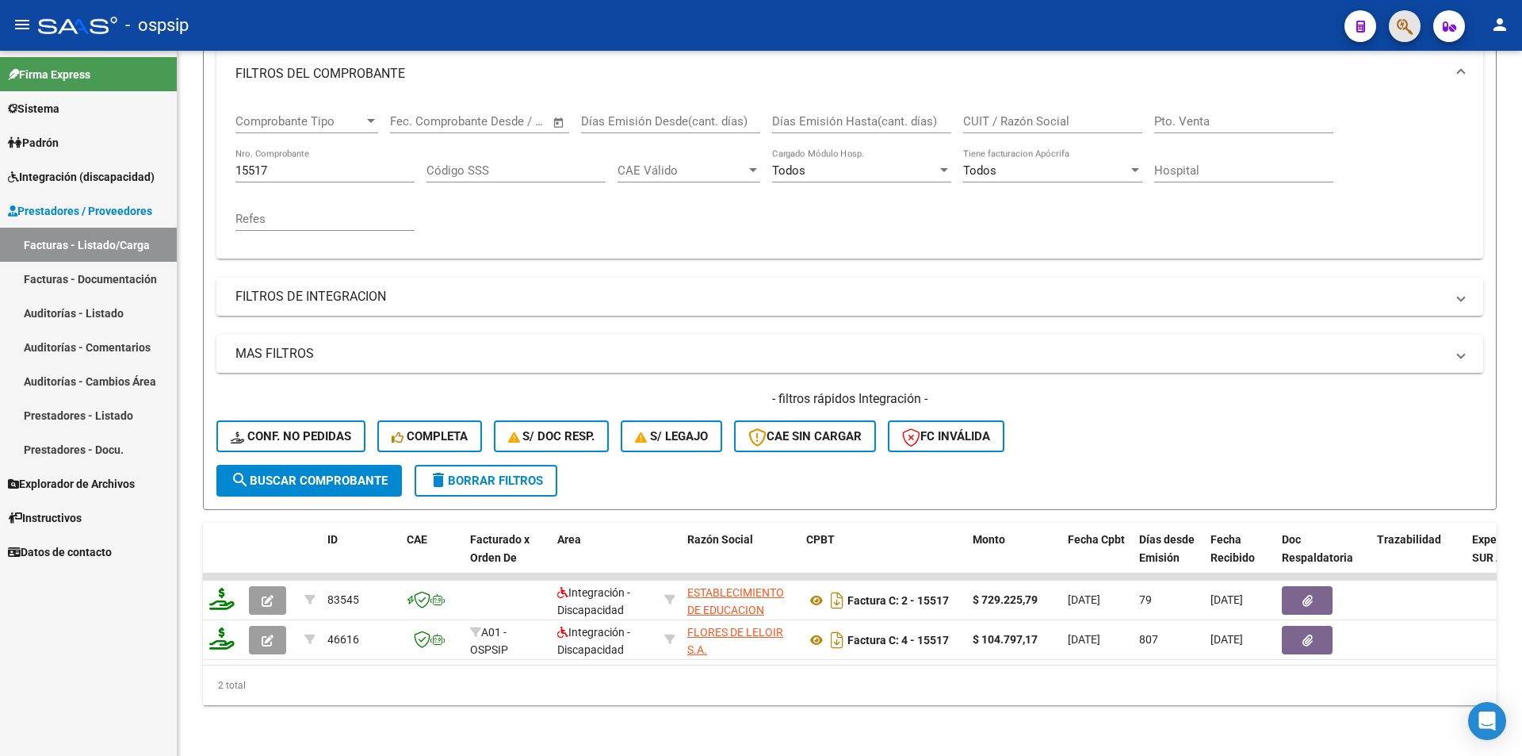
click at [1414, 28] on button "button" at bounding box center [1405, 26] width 32 height 32
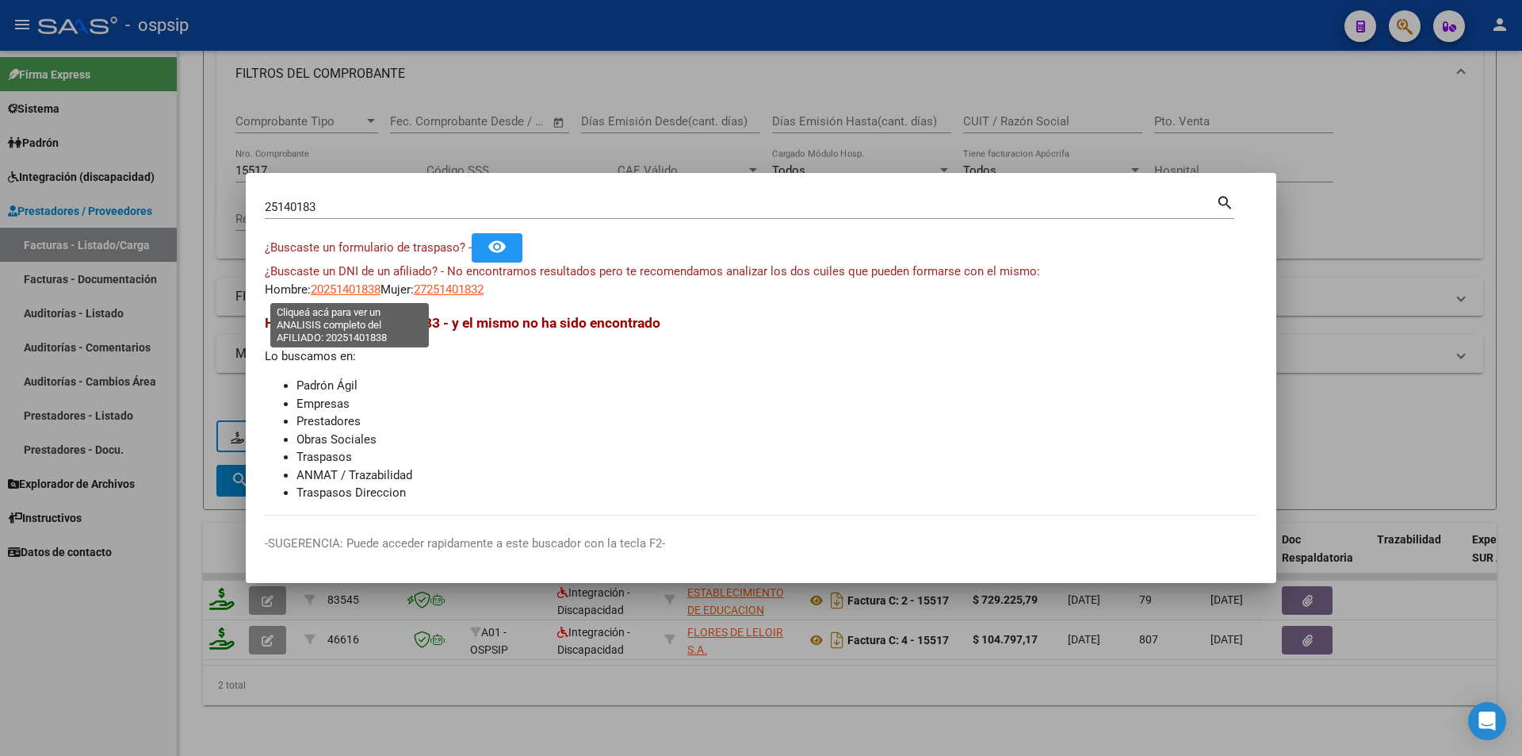
click at [349, 291] on span "20251401838" at bounding box center [346, 289] width 70 height 14
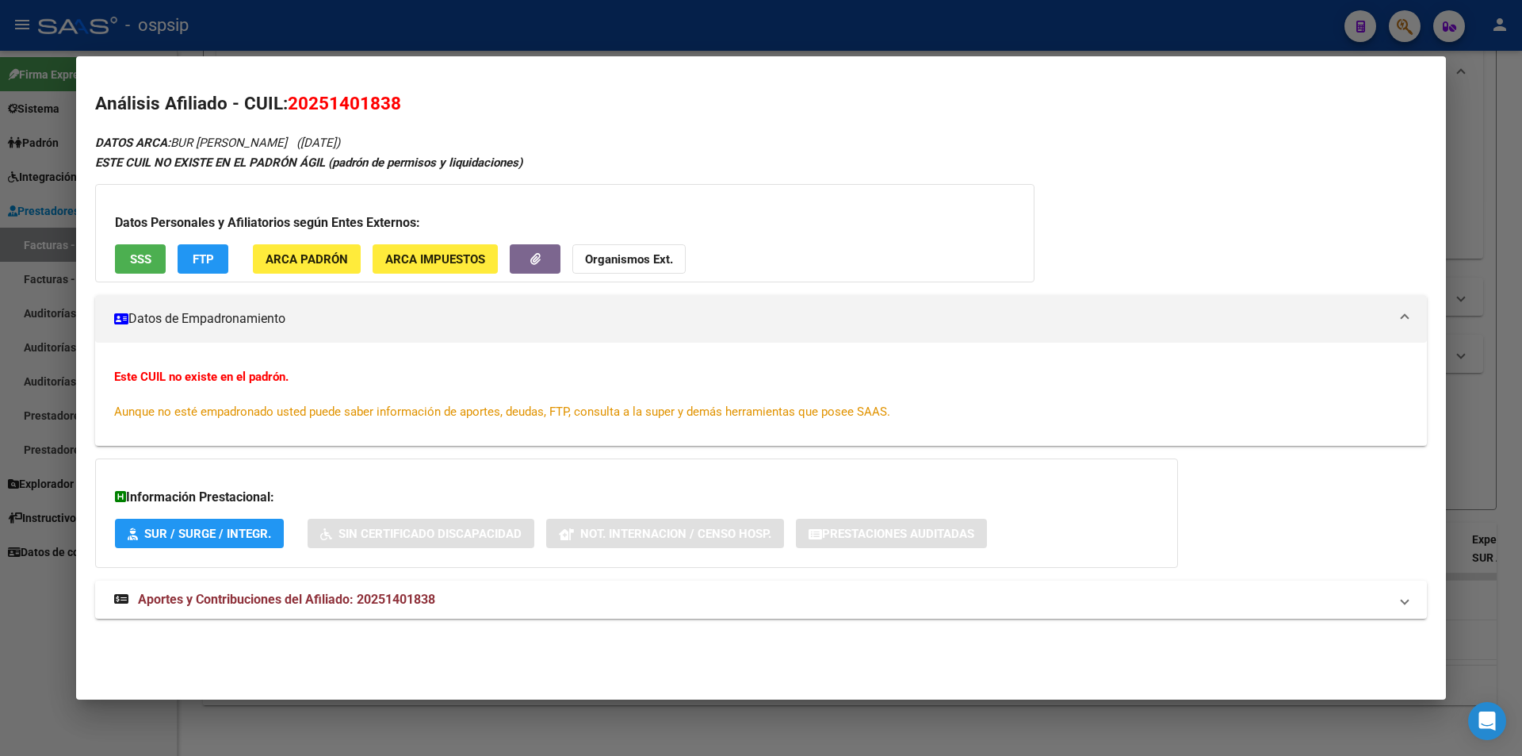
click at [1281, 17] on div at bounding box center [761, 378] width 1522 height 756
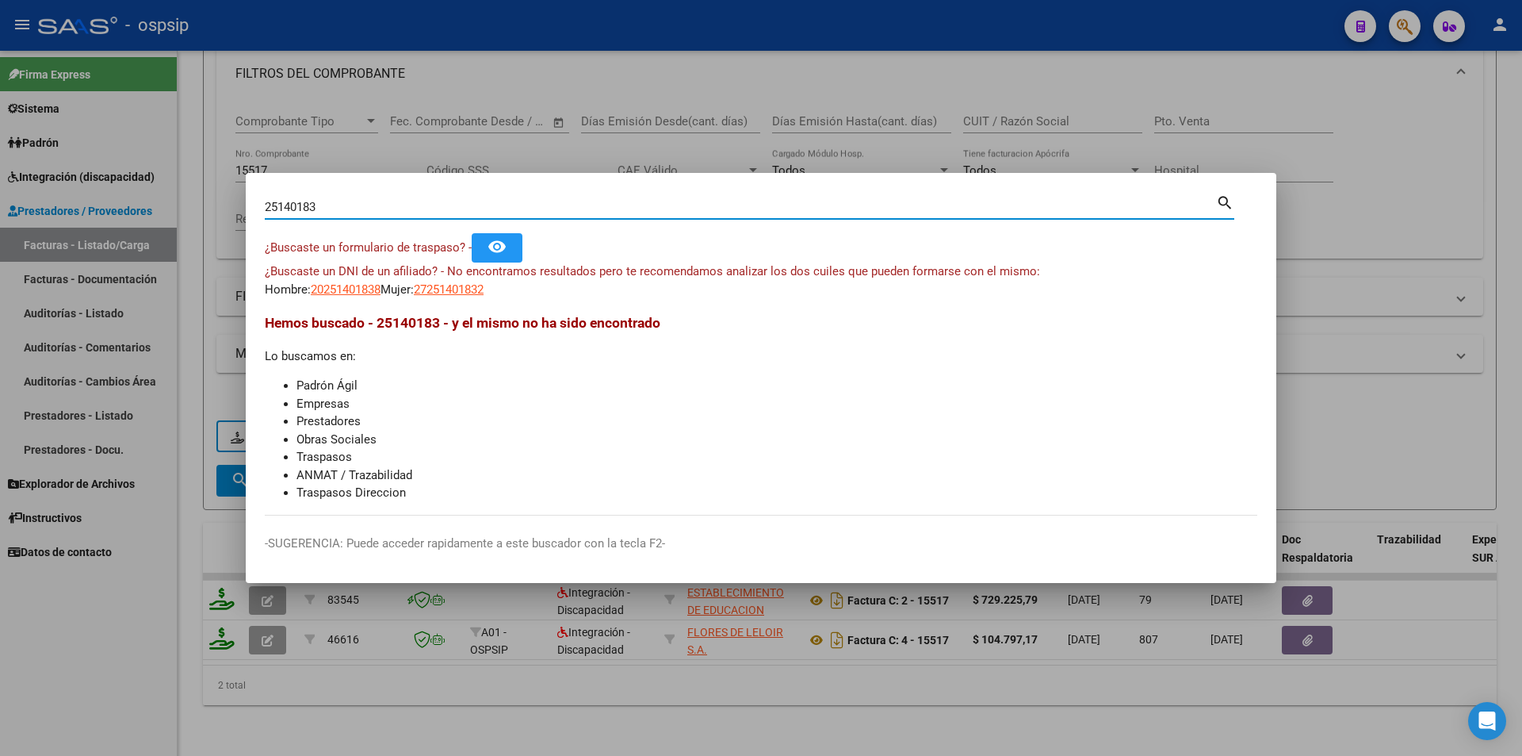
drag, startPoint x: 363, startPoint y: 204, endPoint x: 211, endPoint y: 208, distance: 152.3
click at [211, 208] on div "25140183 Buscar (apellido, dni, cuil, nro traspaso, cuit, obra social) search ¿…" at bounding box center [761, 378] width 1522 height 756
type input "20325001802"
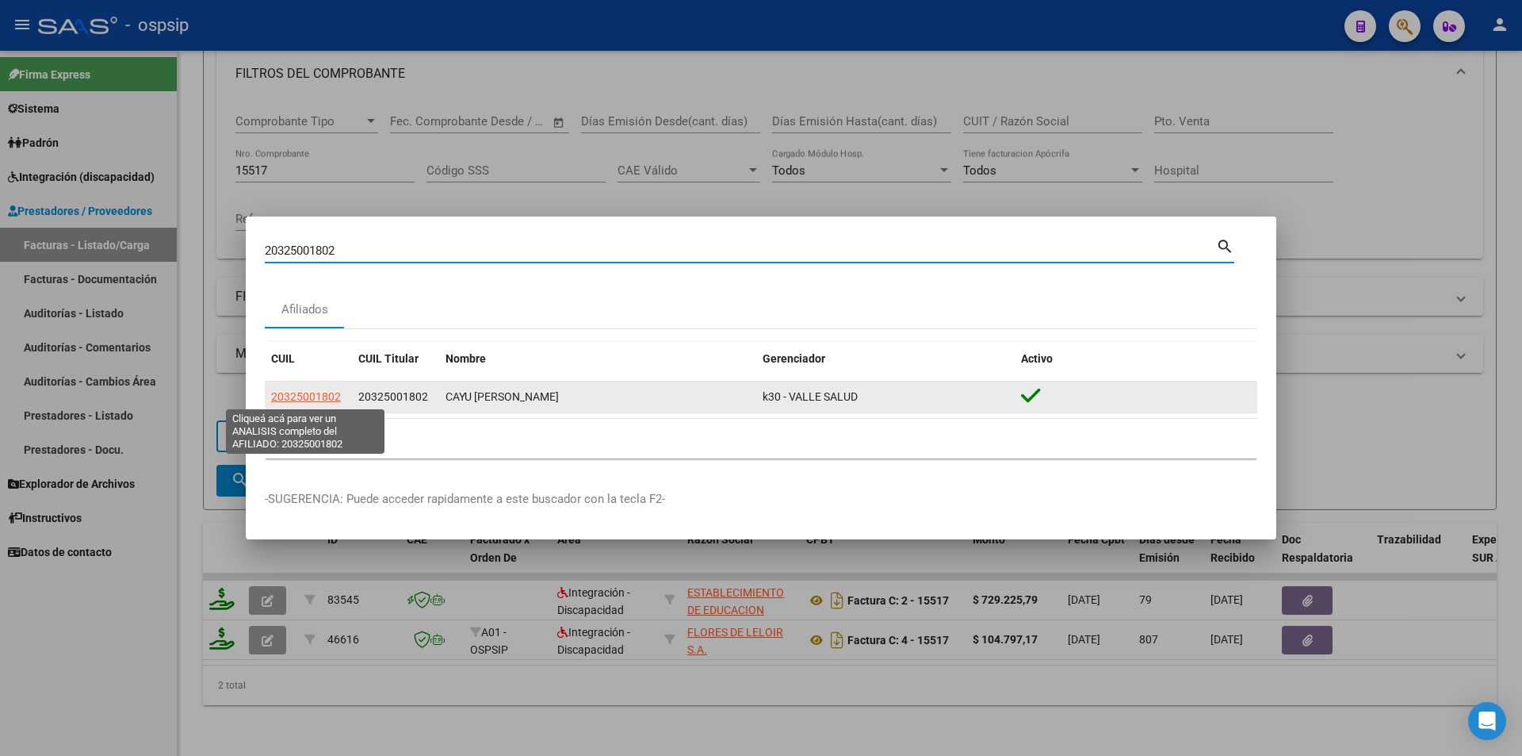
click at [279, 396] on span "20325001802" at bounding box center [306, 396] width 70 height 13
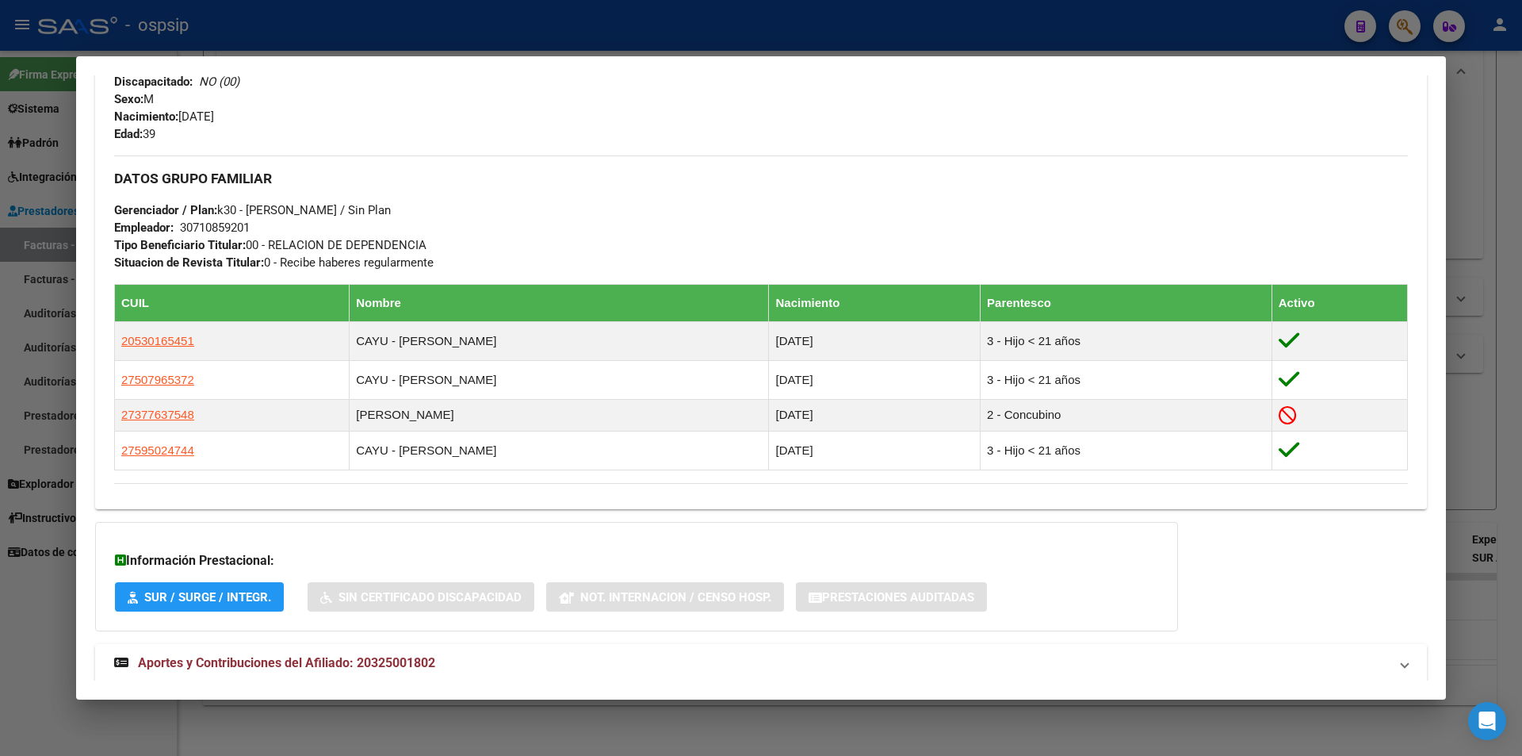
scroll to position [669, 0]
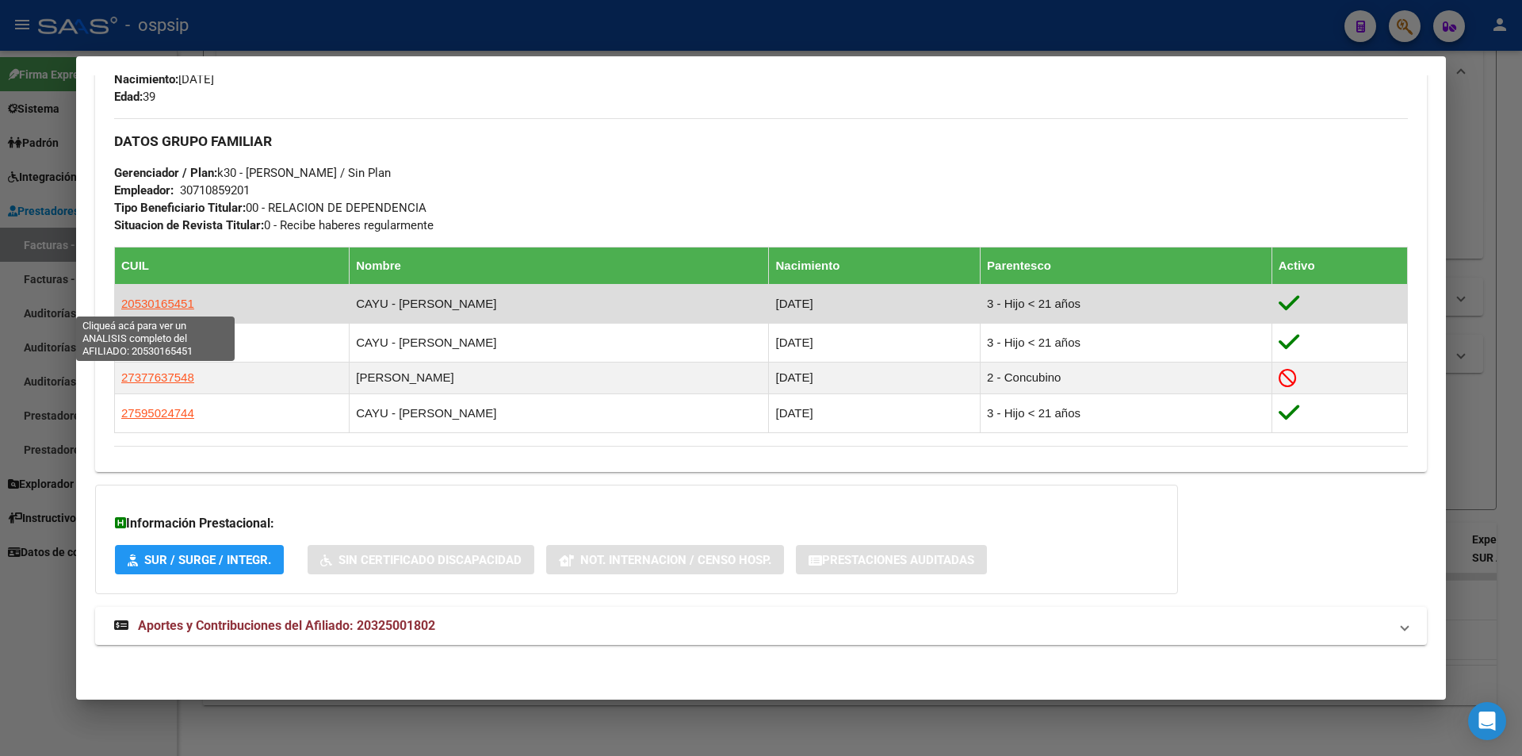
click at [135, 304] on span "20530165451" at bounding box center [157, 303] width 73 height 13
type textarea "20530165451"
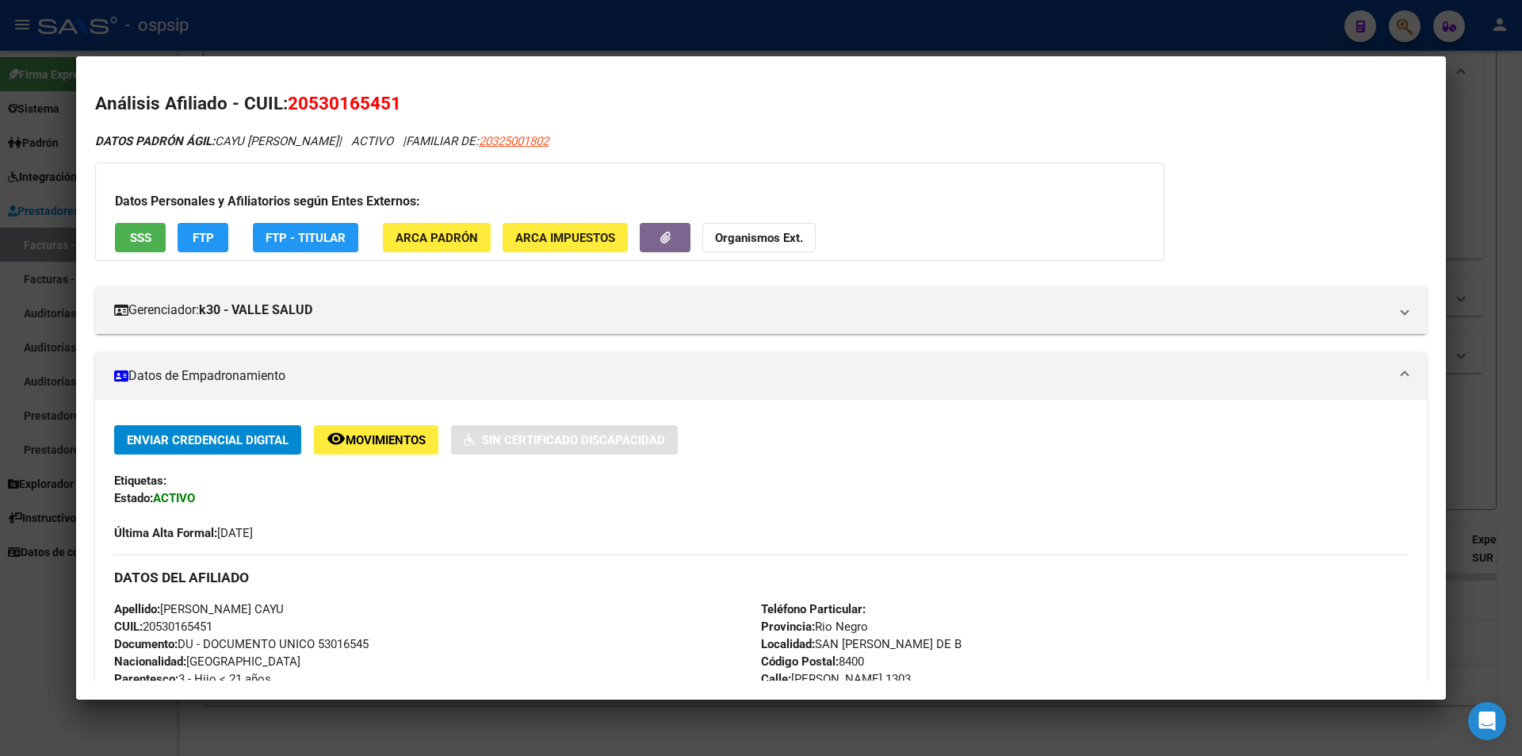
click at [446, 17] on div at bounding box center [761, 378] width 1522 height 756
